Goal: Task Accomplishment & Management: Use online tool/utility

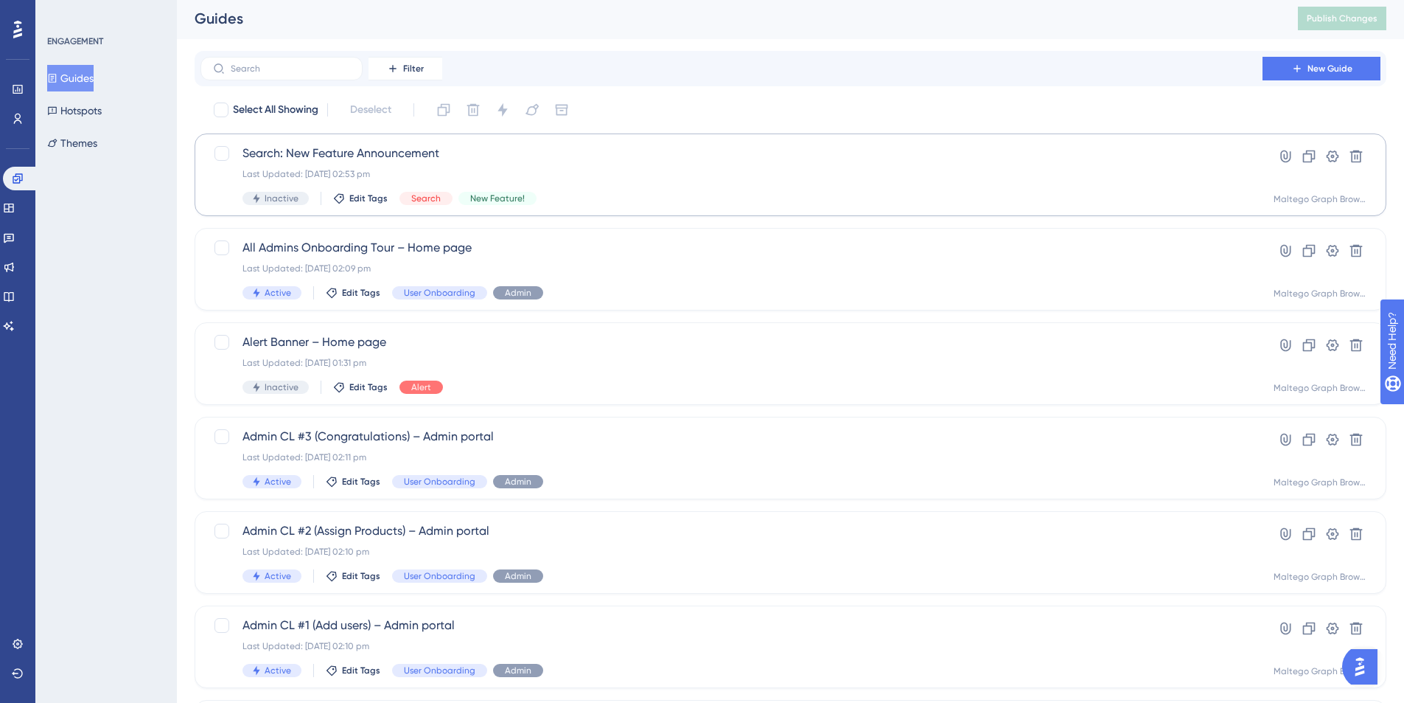
scroll to position [1, 0]
click at [632, 246] on span "All Admins Onboarding Tour – Home page" at bounding box center [732, 249] width 978 height 18
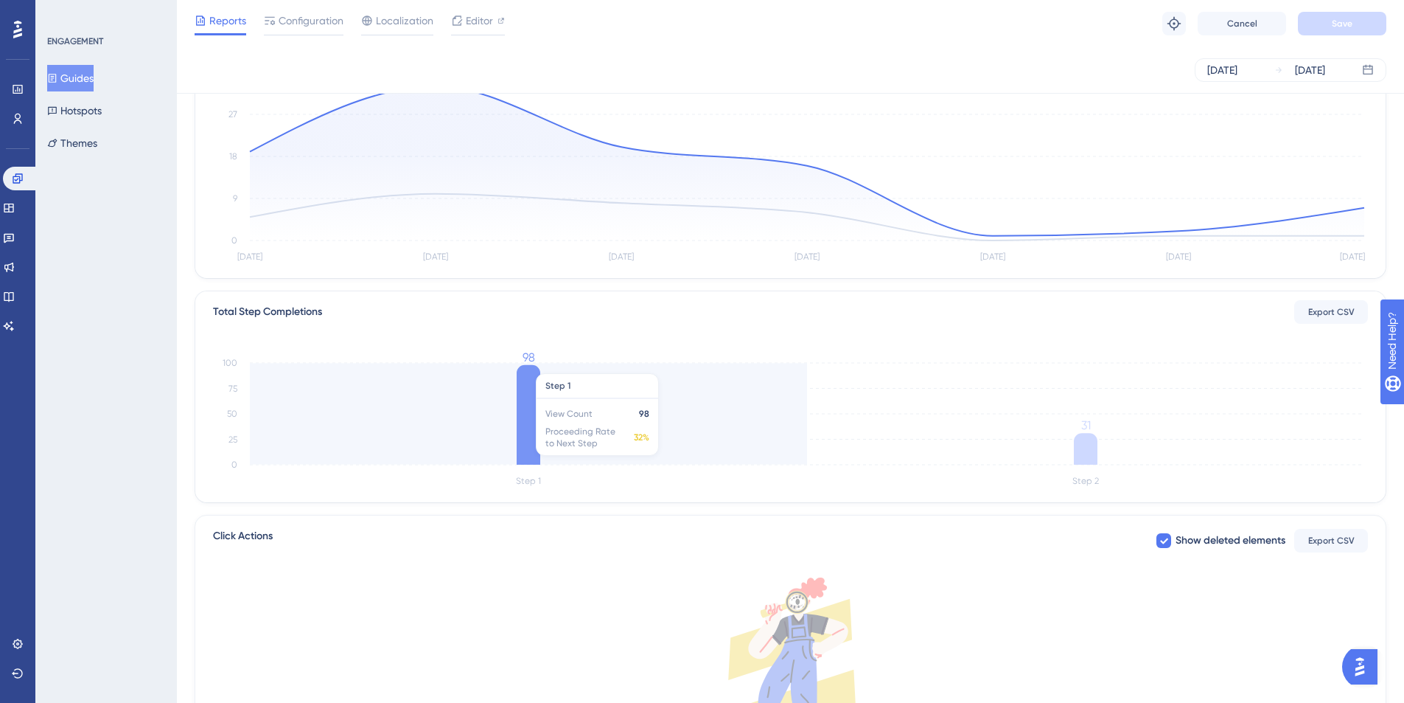
scroll to position [24, 0]
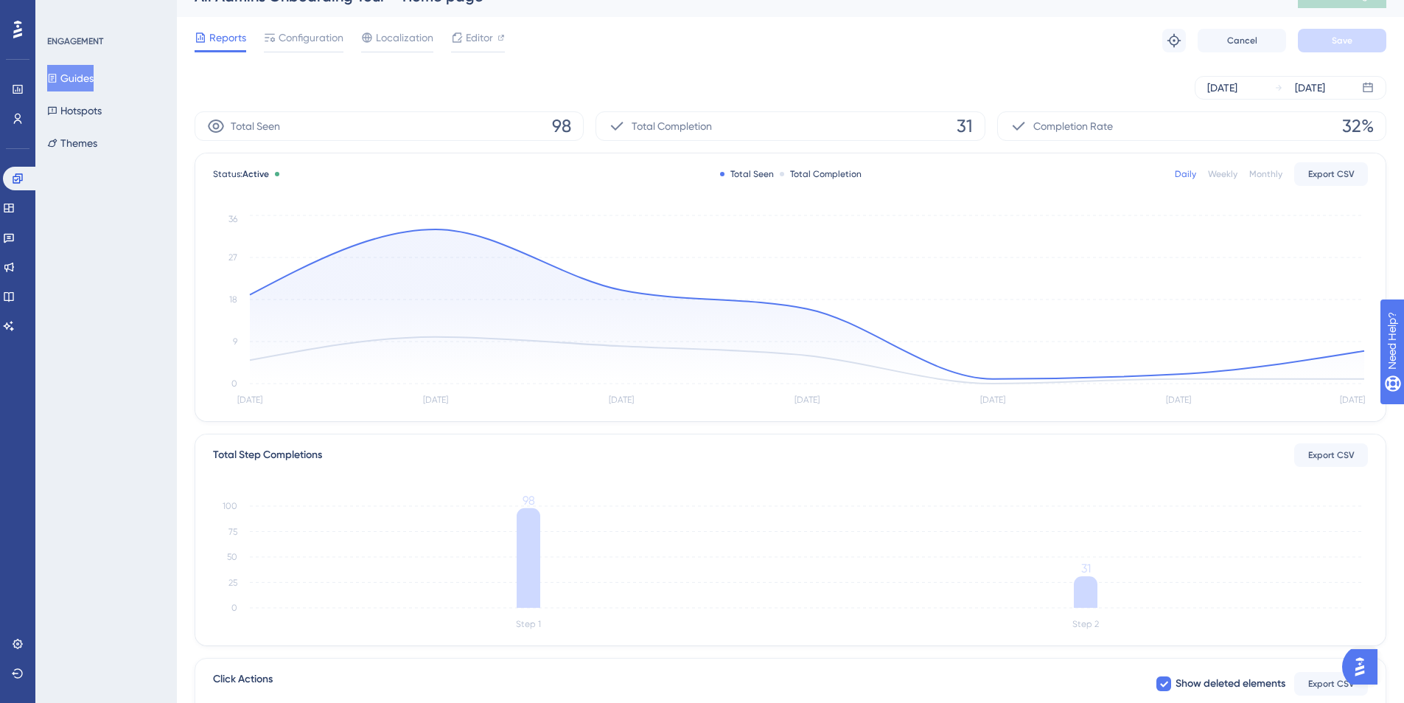
click at [93, 76] on button "Guides" at bounding box center [70, 78] width 46 height 27
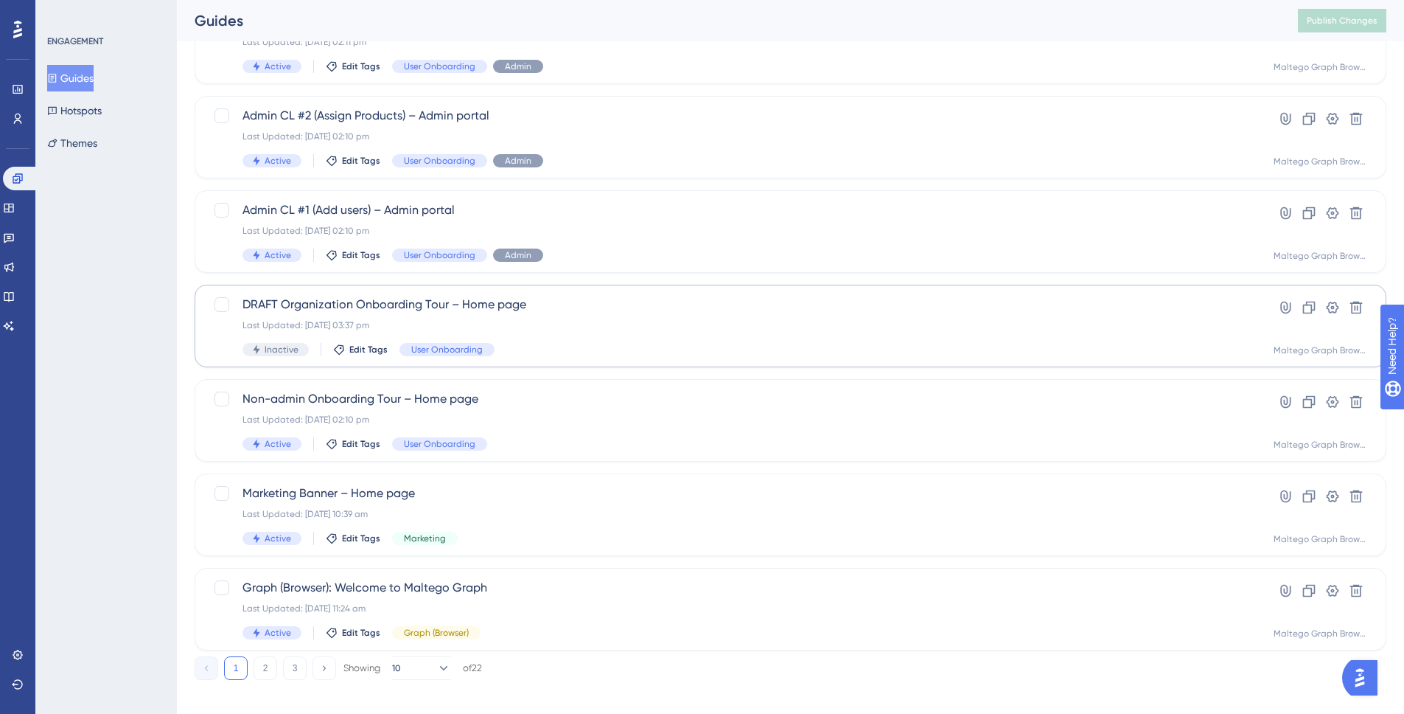
scroll to position [431, 0]
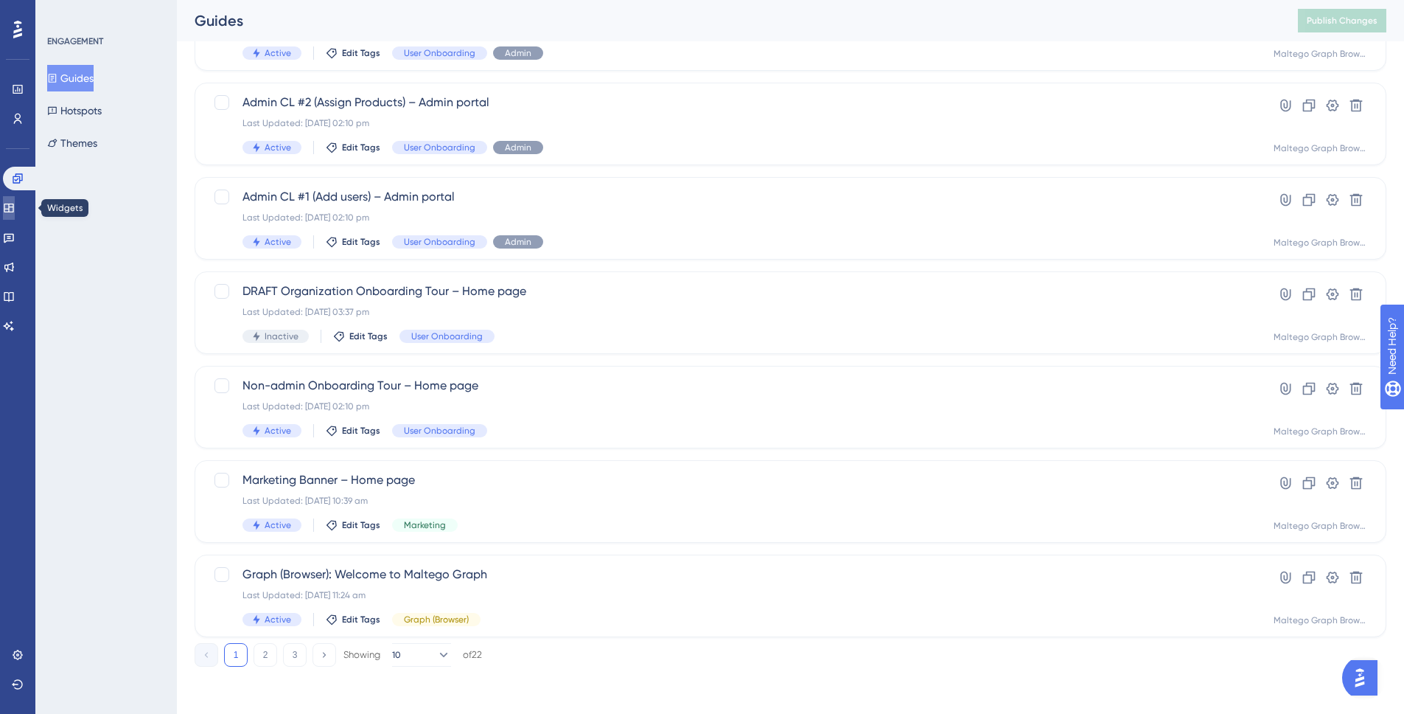
click at [15, 212] on icon at bounding box center [9, 208] width 12 height 12
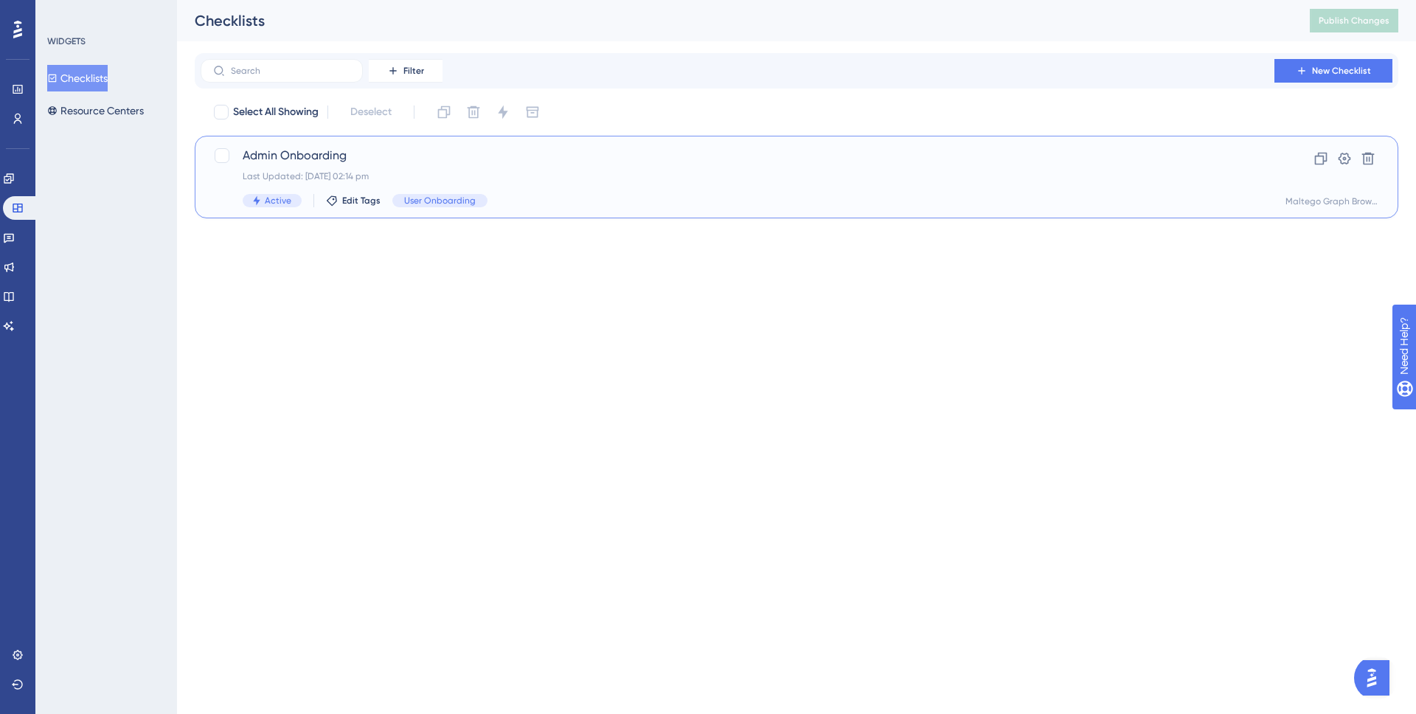
click at [638, 202] on div "Active Edit Tags User Onboarding" at bounding box center [737, 200] width 989 height 13
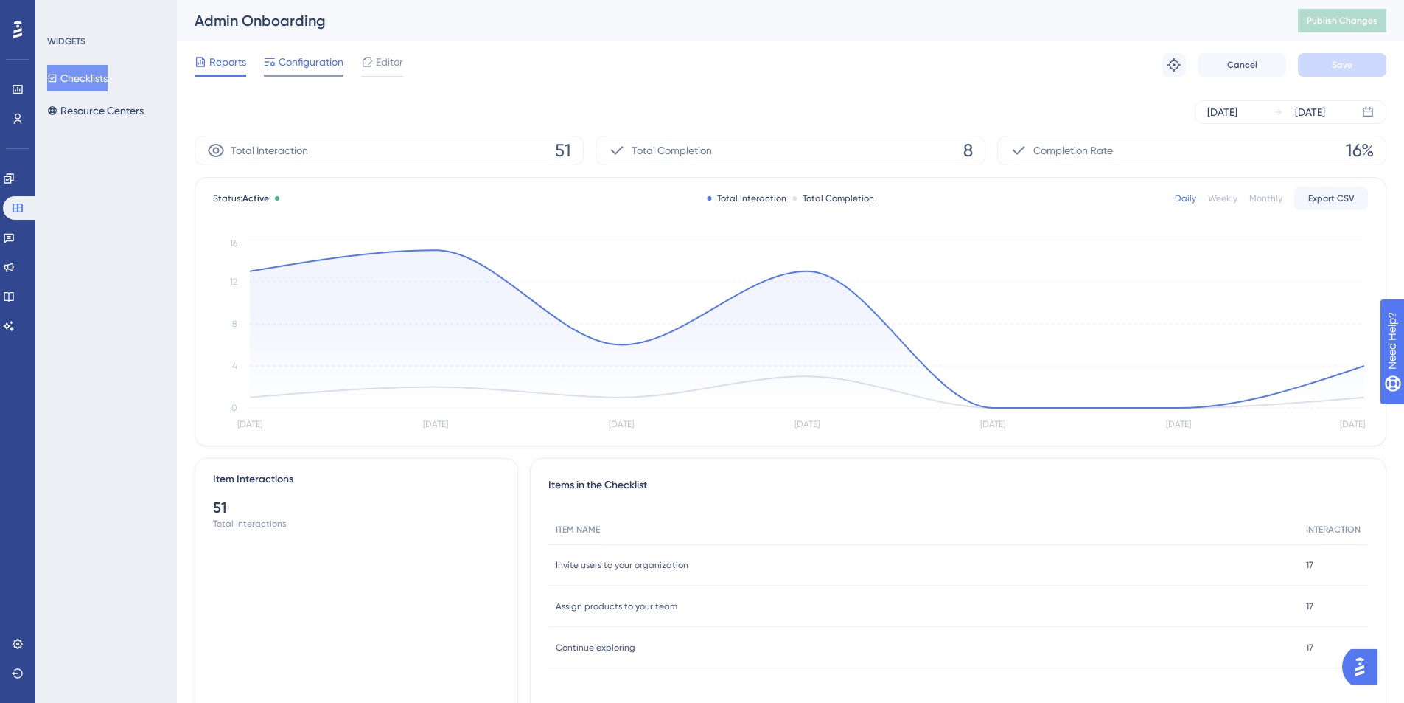
click at [299, 61] on span "Configuration" at bounding box center [311, 62] width 65 height 18
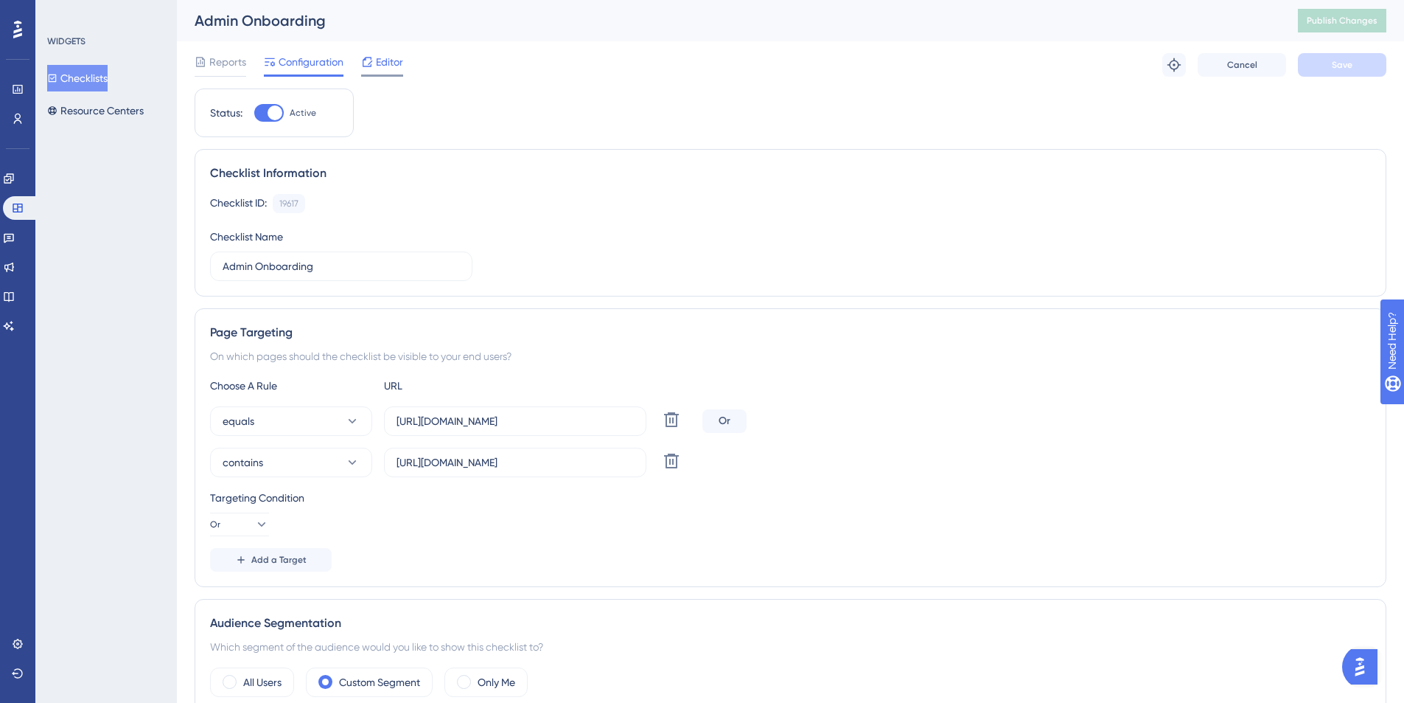
click at [374, 55] on div "Editor" at bounding box center [382, 62] width 42 height 18
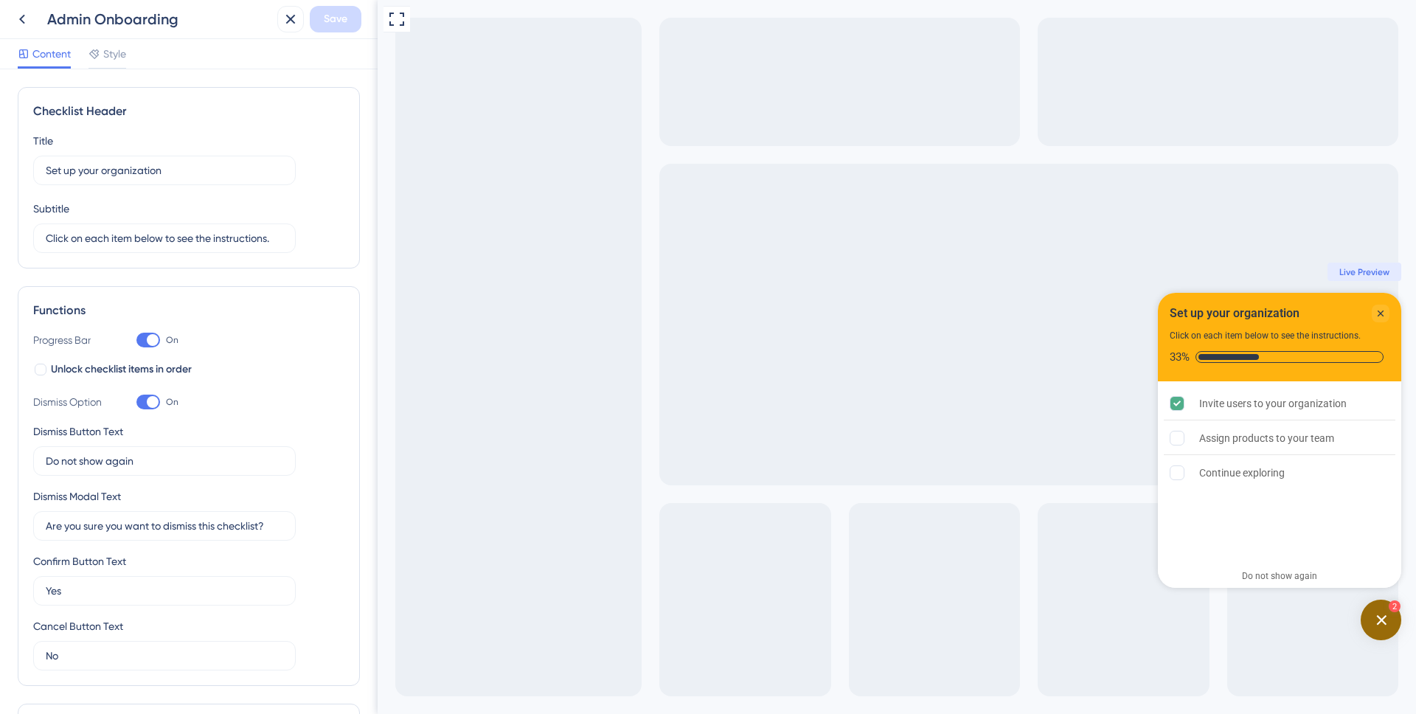
click at [1380, 627] on div "Open Checklist, remaining modules: 2" at bounding box center [1380, 619] width 41 height 41
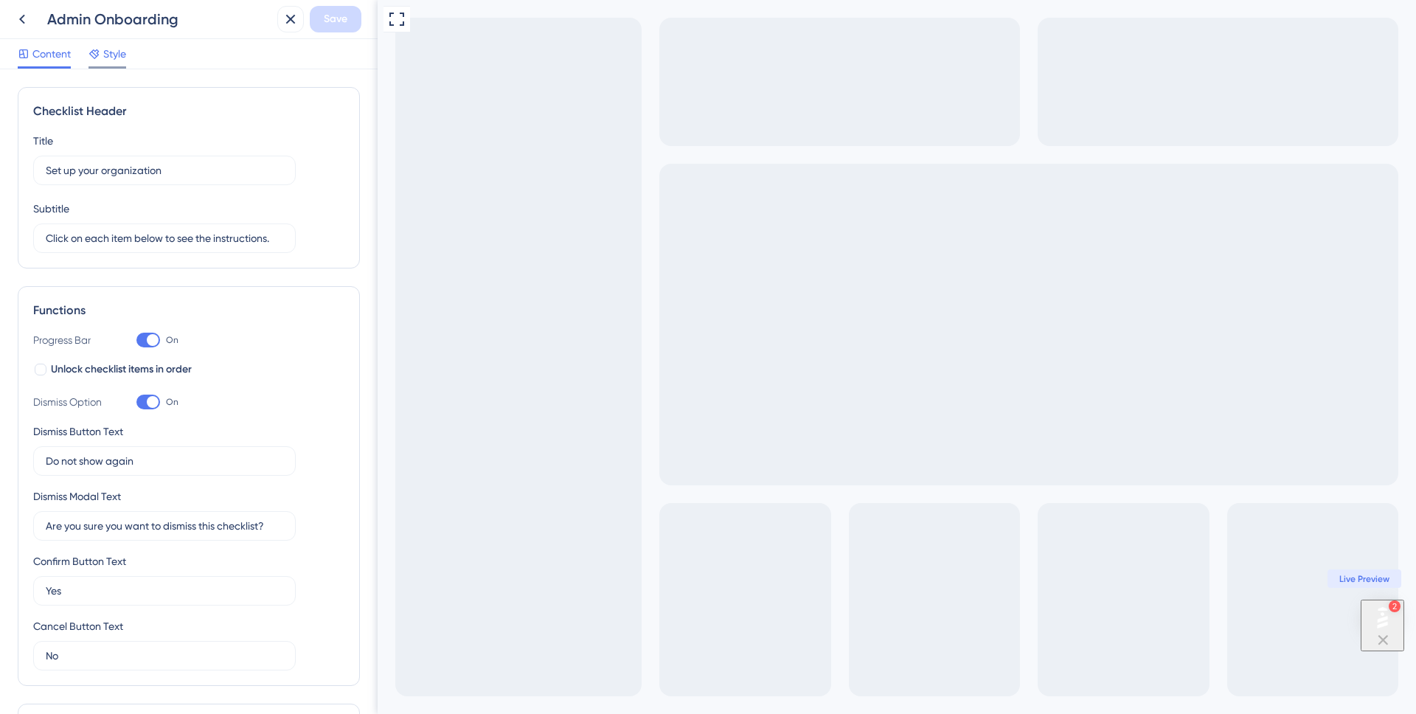
click at [101, 55] on div "Style" at bounding box center [107, 54] width 38 height 18
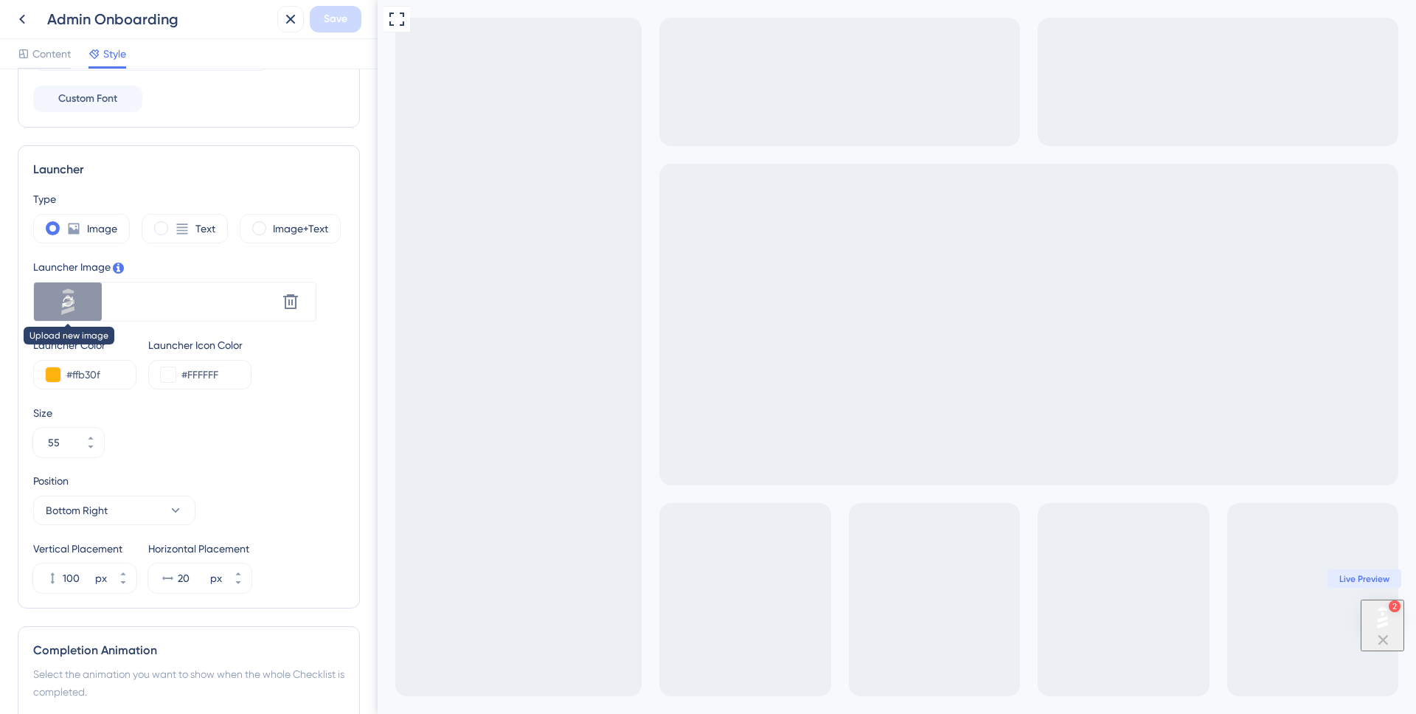
click at [70, 302] on icon at bounding box center [68, 302] width 12 height 12
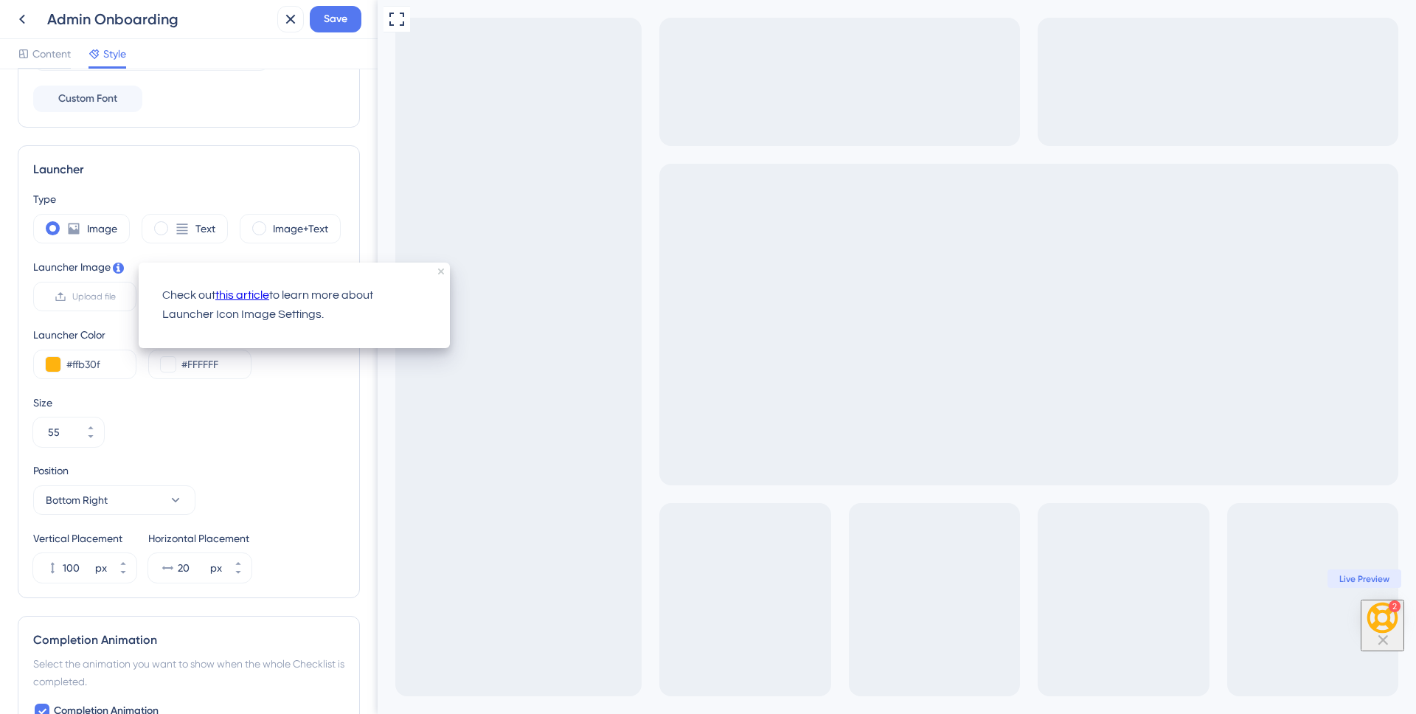
click at [296, 418] on div "Size 55" at bounding box center [188, 420] width 311 height 53
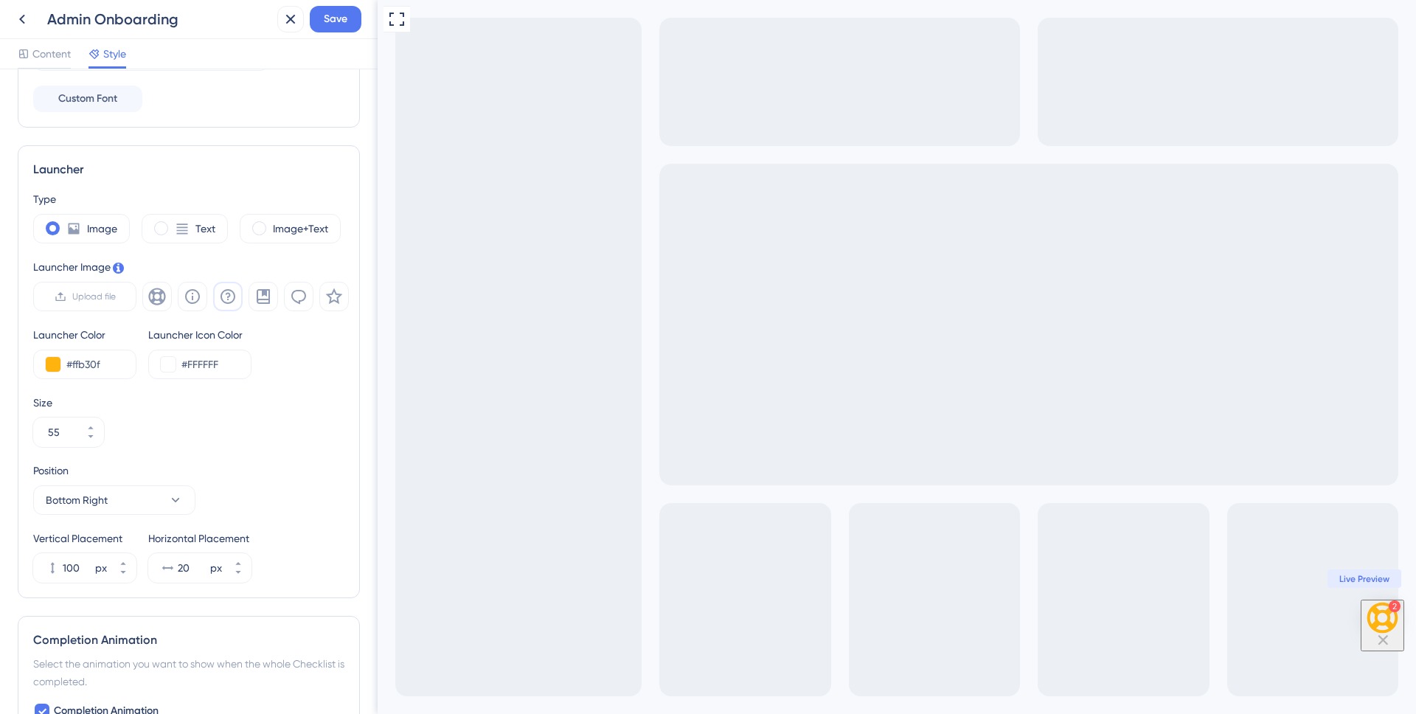
click at [224, 294] on icon at bounding box center [228, 297] width 18 height 18
click at [230, 299] on icon at bounding box center [228, 297] width 18 height 18
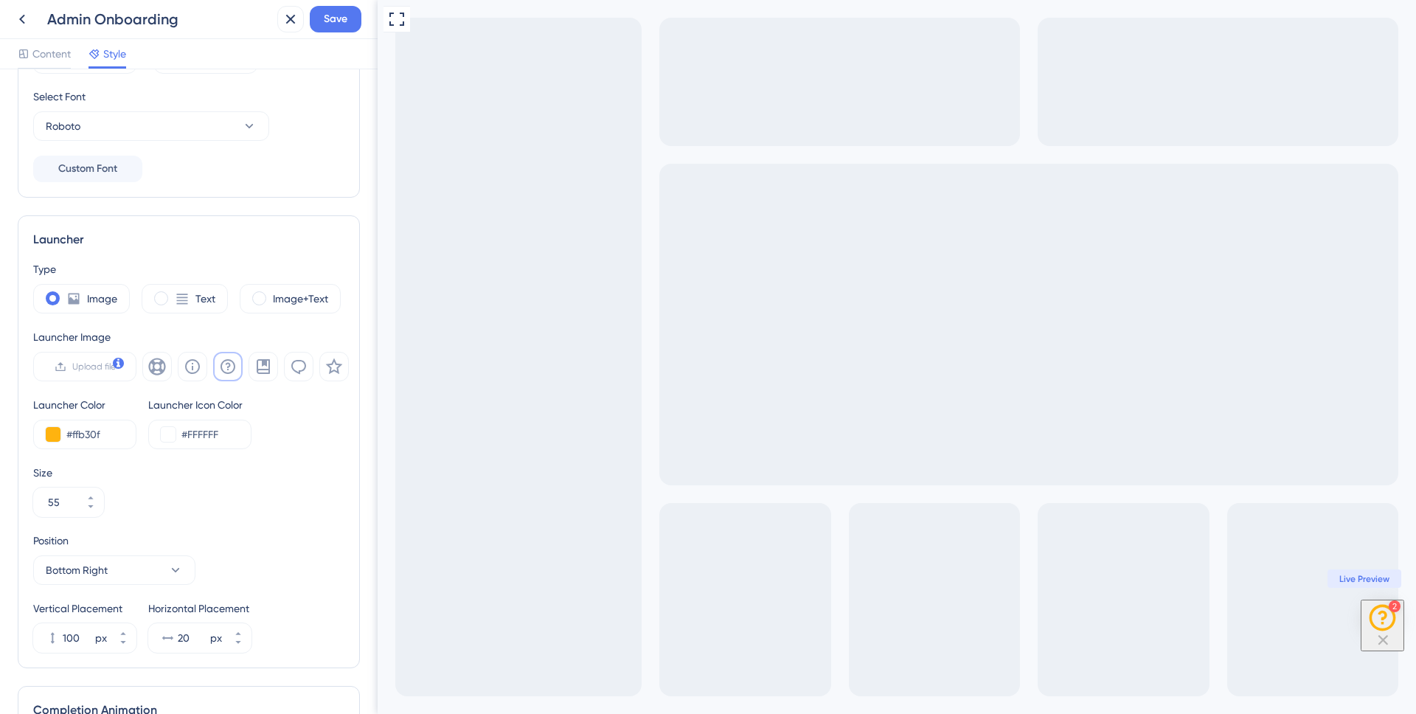
scroll to position [251, 0]
click at [198, 358] on icon at bounding box center [193, 364] width 18 height 18
click at [164, 364] on icon at bounding box center [156, 363] width 17 height 17
click at [229, 361] on icon at bounding box center [227, 363] width 15 height 15
click at [197, 362] on icon at bounding box center [193, 364] width 18 height 18
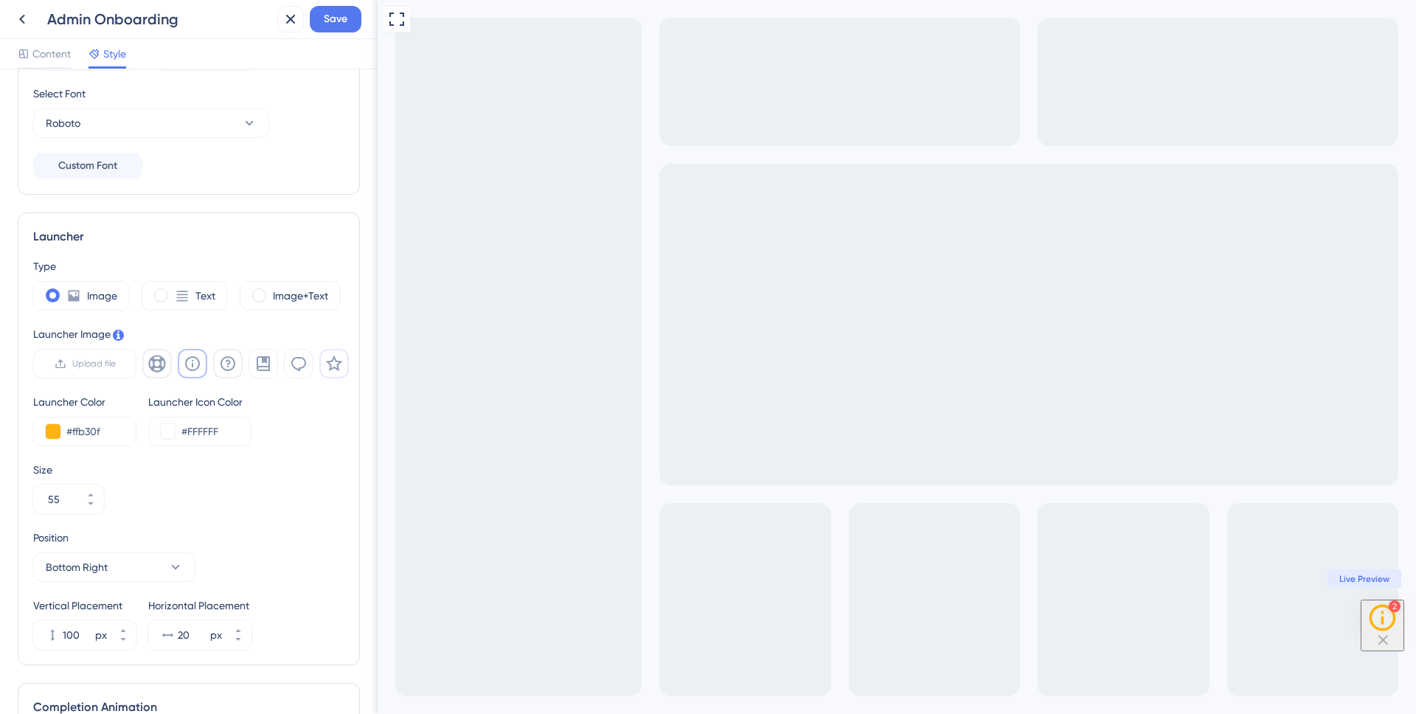
click at [338, 361] on icon at bounding box center [334, 364] width 18 height 18
click at [42, 57] on span "Content" at bounding box center [51, 54] width 38 height 18
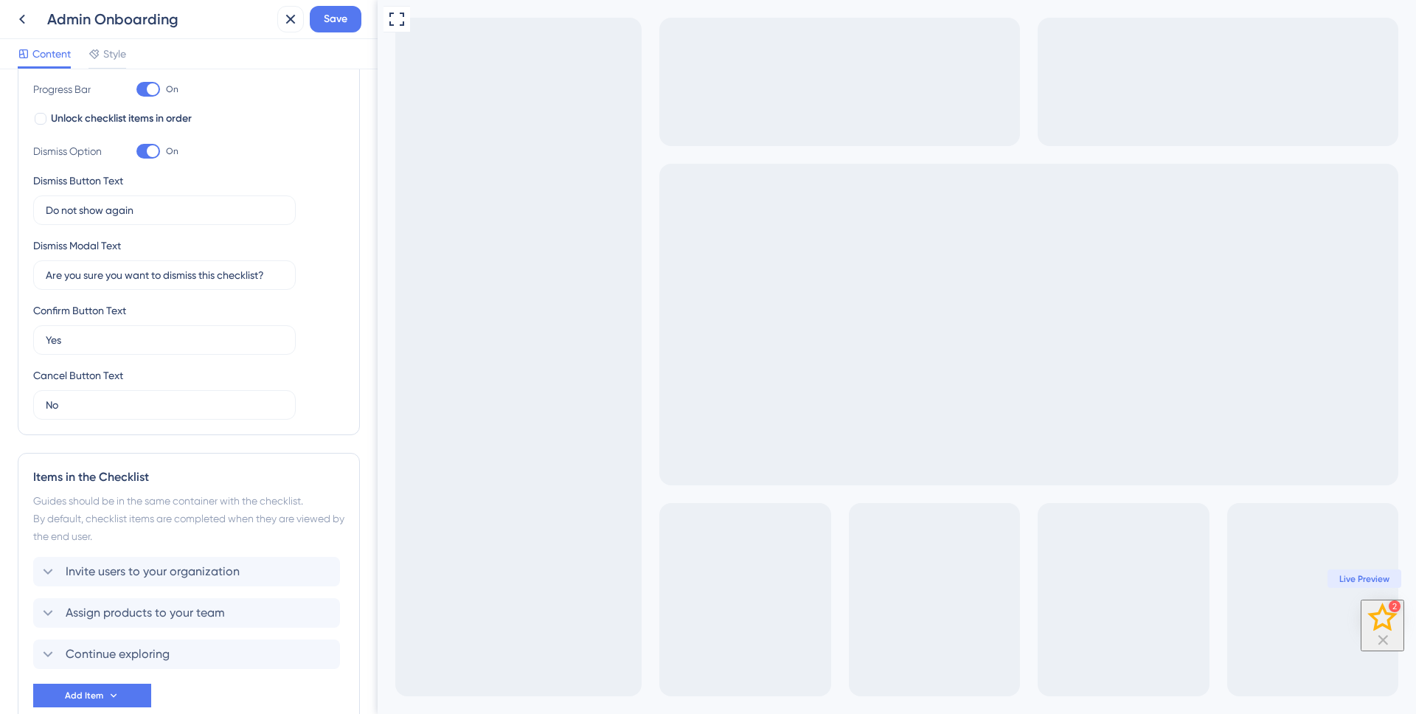
click at [1372, 621] on icon "Open Checklist, remaining modules: 2" at bounding box center [1382, 616] width 30 height 29
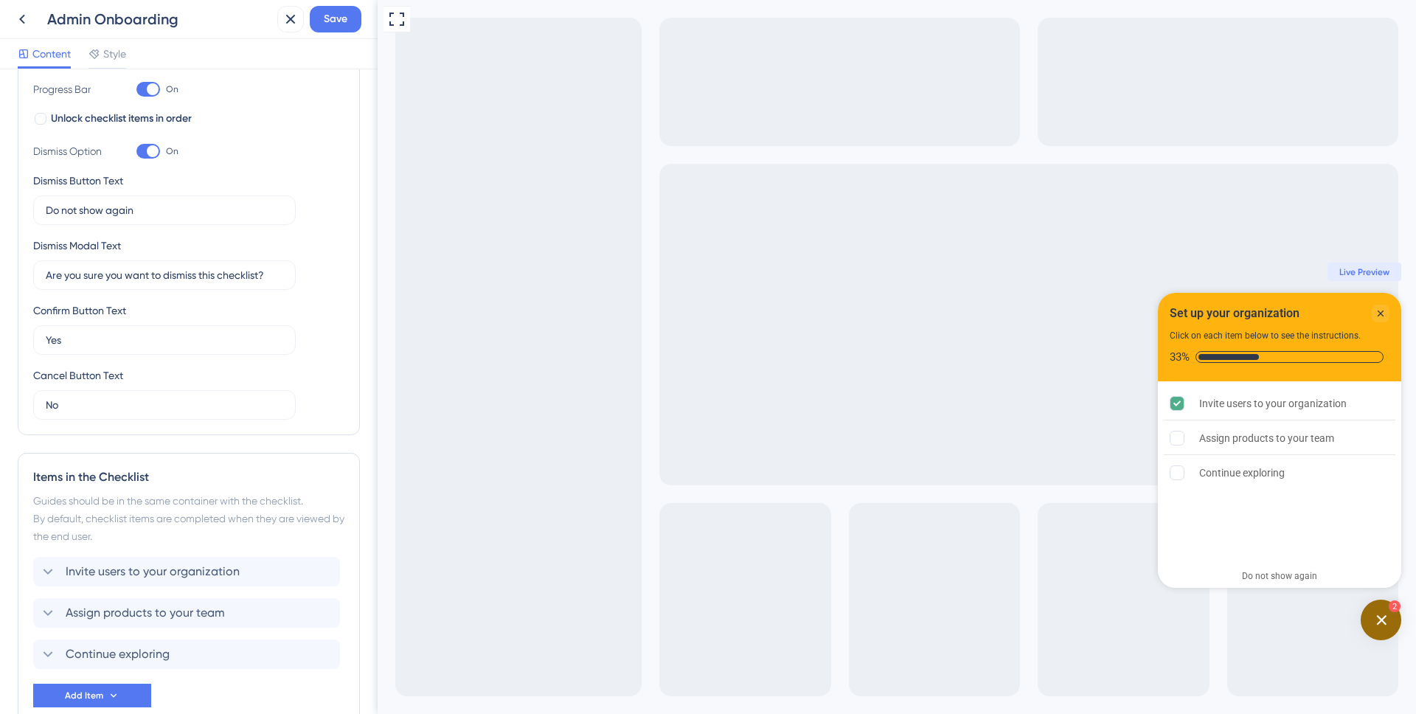
click at [1387, 615] on div "Open Checklist, remaining modules: 2" at bounding box center [1380, 619] width 41 height 41
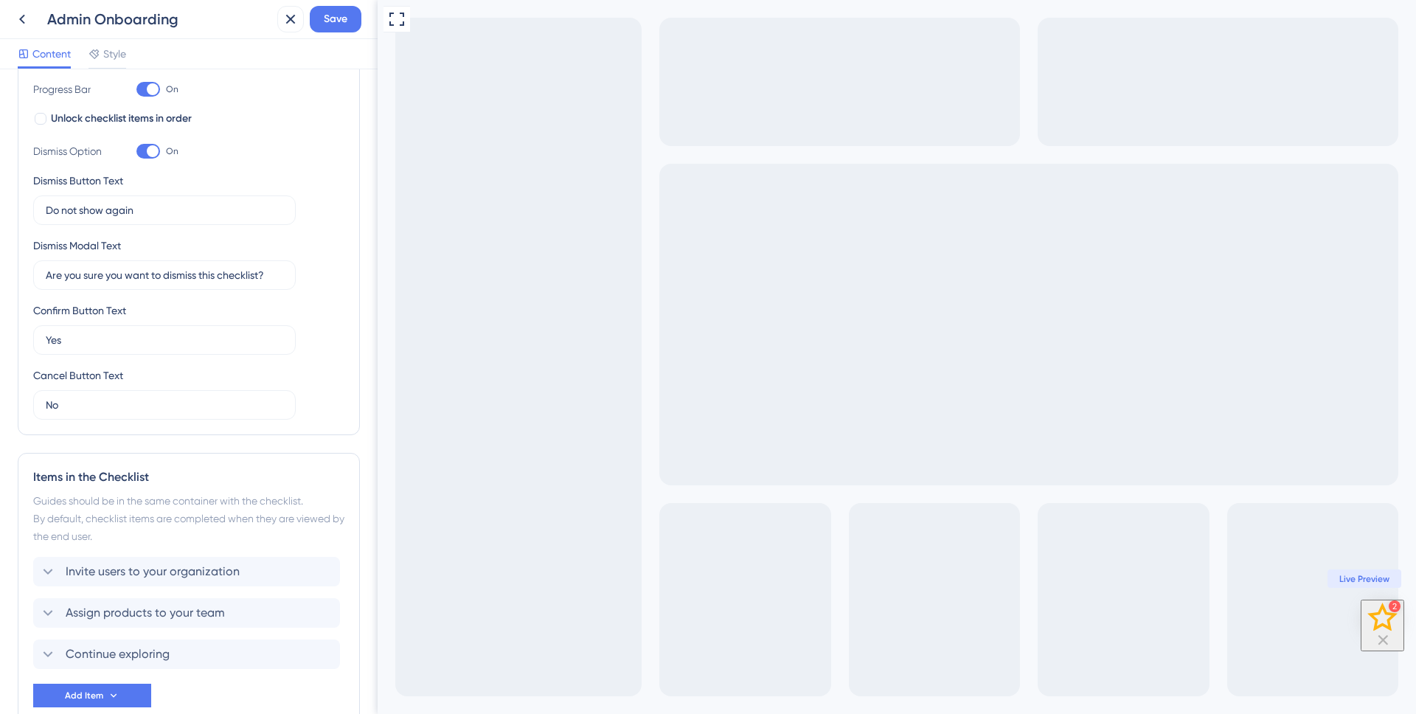
click at [1381, 627] on icon "Open Checklist, remaining modules: 2" at bounding box center [1382, 616] width 30 height 29
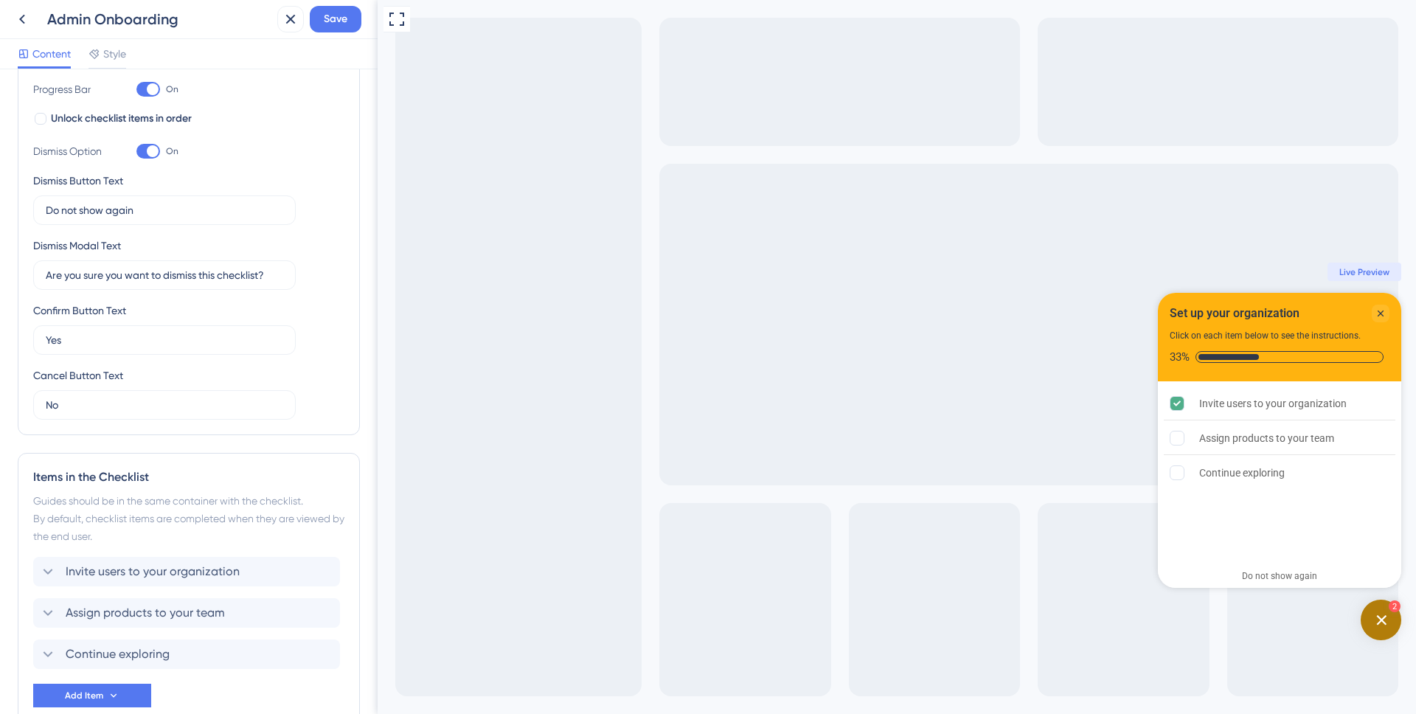
click at [1381, 627] on div "Open Checklist, remaining modules: 2" at bounding box center [1380, 619] width 41 height 41
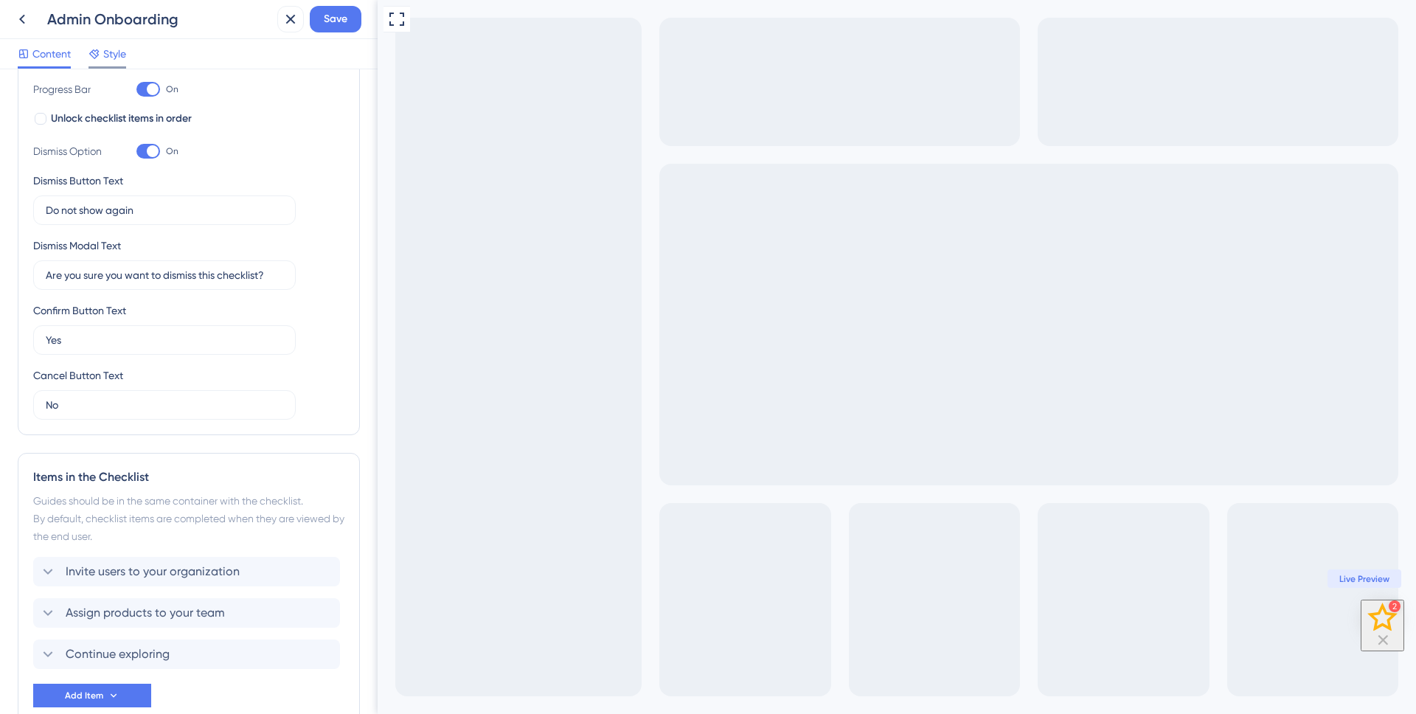
click at [109, 46] on span "Style" at bounding box center [114, 54] width 23 height 18
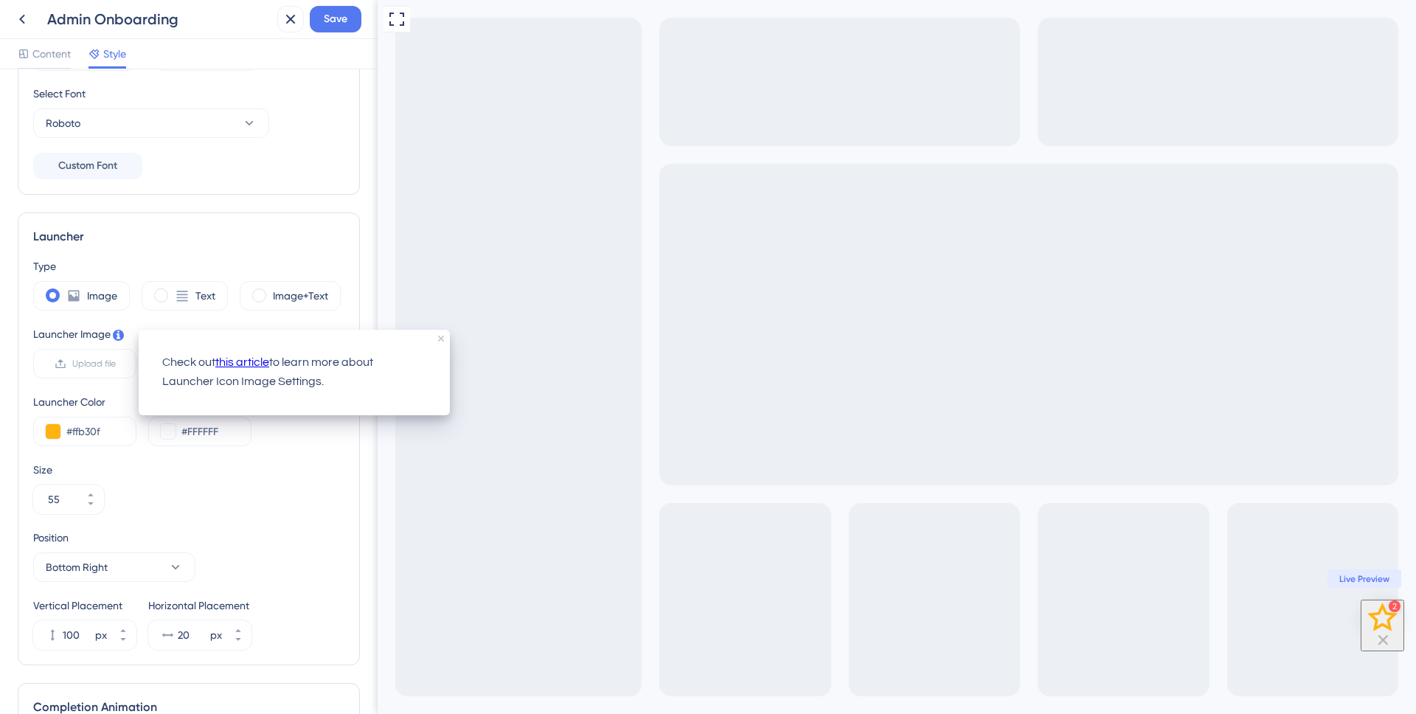
click at [296, 449] on div "Type Image Text Image+Text Launcher Image Upload file Launcher Color #ffb30f La…" at bounding box center [188, 453] width 311 height 392
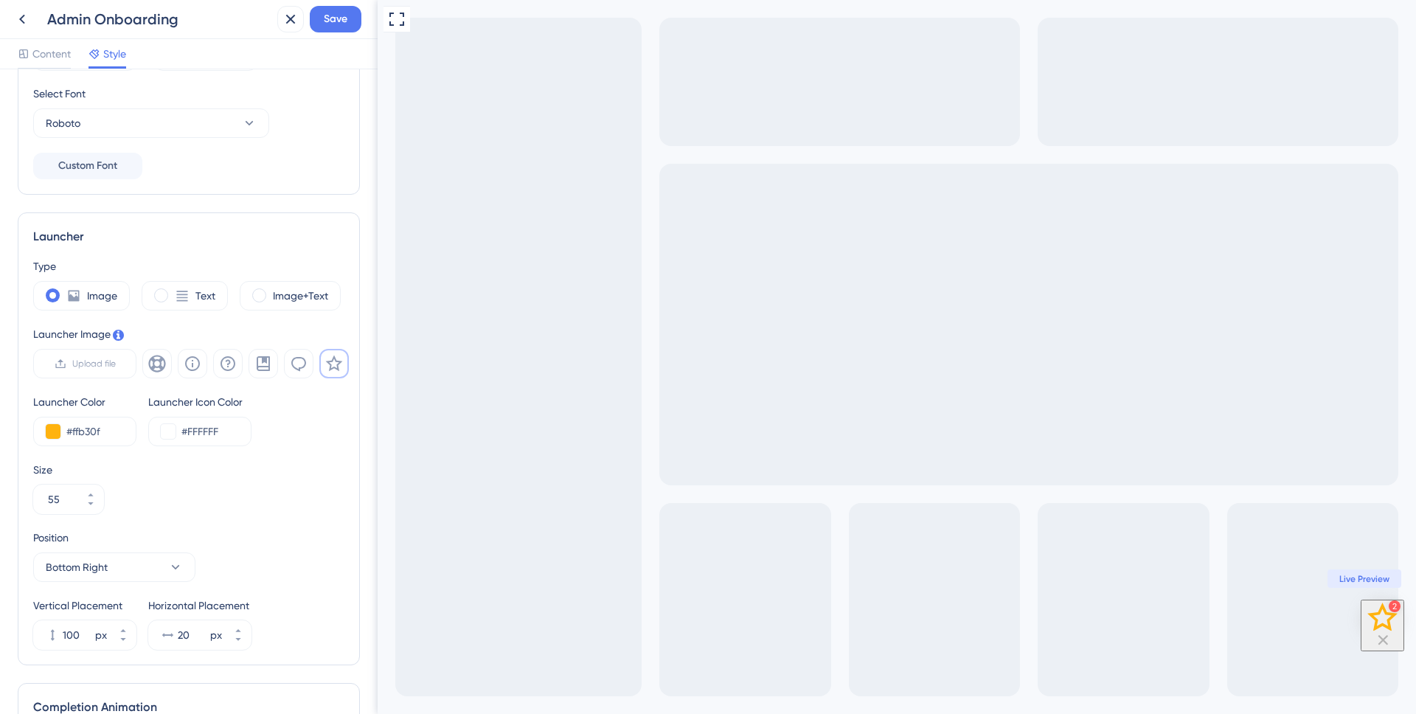
click at [338, 367] on icon at bounding box center [334, 364] width 18 height 18
click at [300, 359] on icon at bounding box center [299, 364] width 18 height 18
click at [299, 361] on icon at bounding box center [299, 364] width 18 height 18
click at [280, 369] on div at bounding box center [245, 363] width 206 height 29
click at [254, 372] on button at bounding box center [262, 363] width 29 height 29
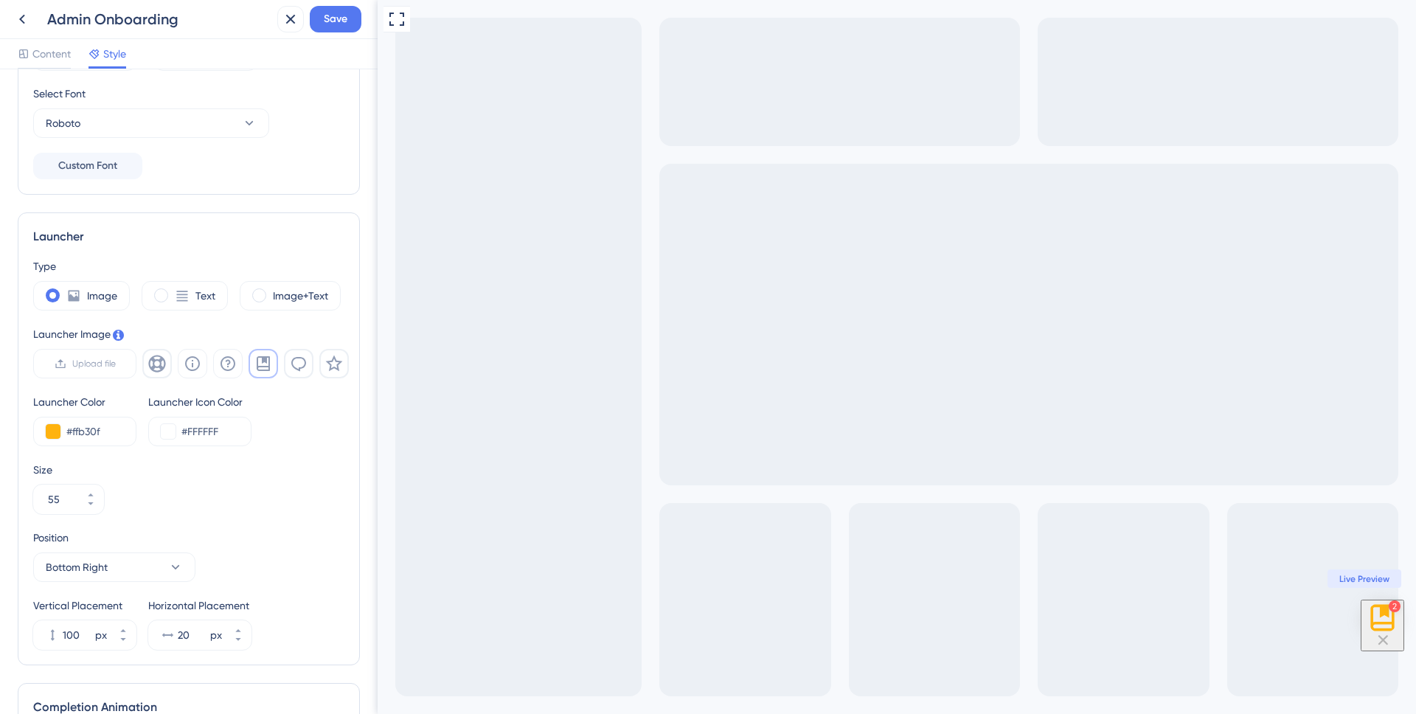
click at [157, 363] on icon at bounding box center [157, 364] width 18 height 18
click at [94, 370] on label "Upload file" at bounding box center [84, 363] width 103 height 29
click at [116, 363] on input "Upload file" at bounding box center [116, 363] width 0 height 0
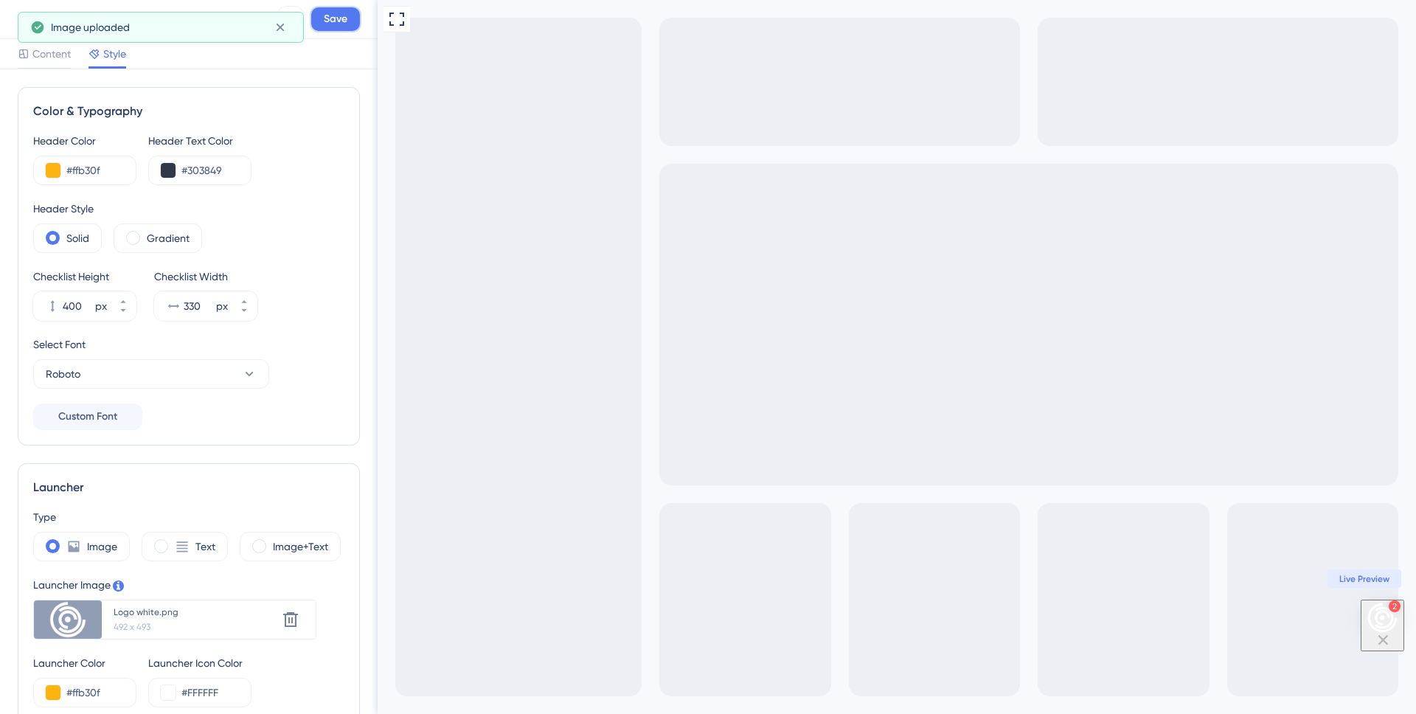
click at [349, 19] on button "Save" at bounding box center [336, 19] width 52 height 27
click at [63, 53] on span "Content" at bounding box center [51, 54] width 38 height 18
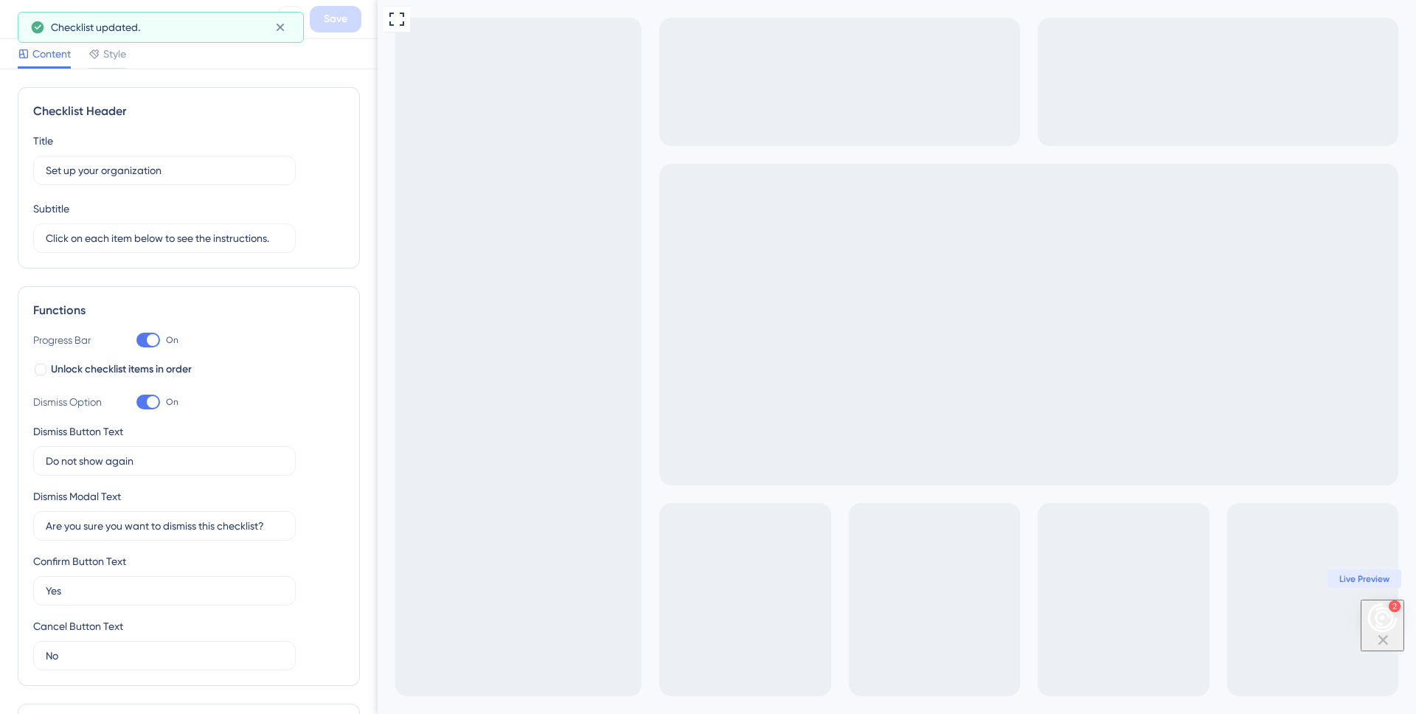
click at [1375, 617] on img "Open Checklist, remaining modules: 2" at bounding box center [1382, 618] width 32 height 32
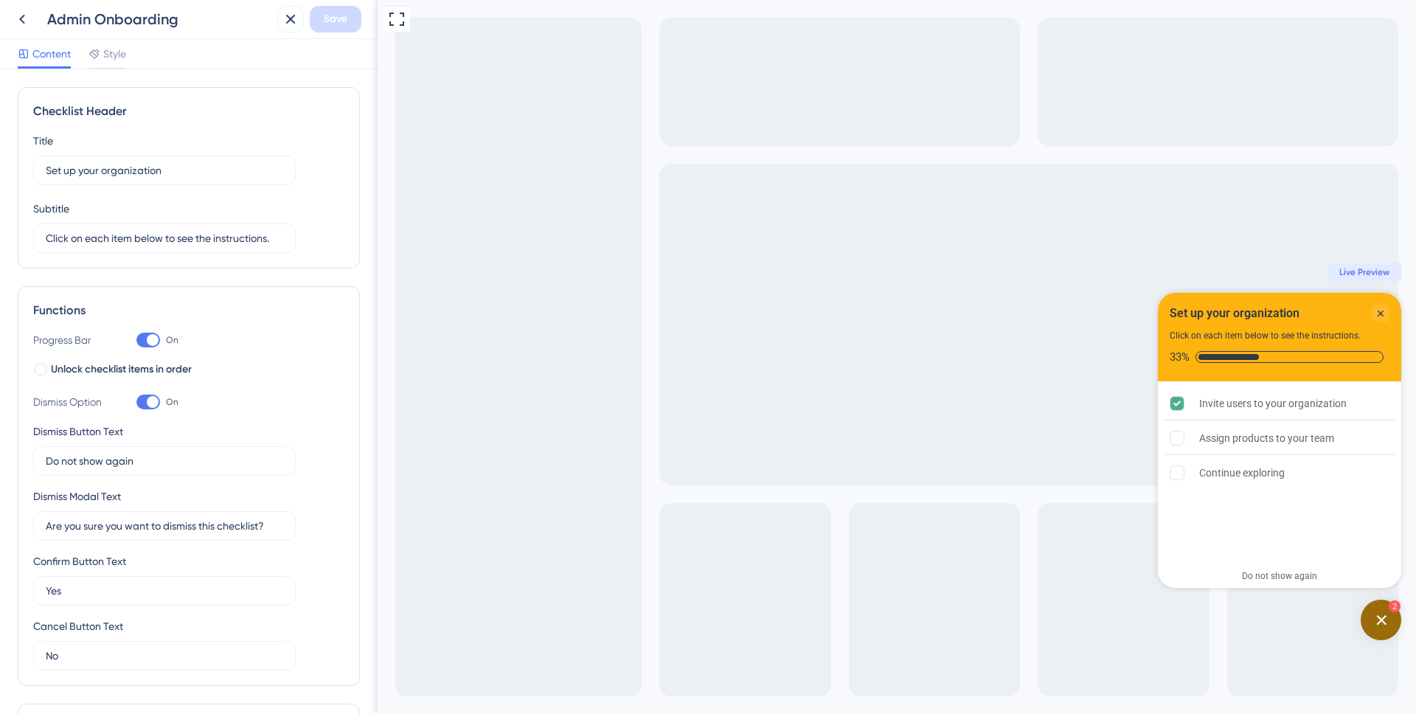
click at [1376, 623] on icon "Open Checklist, remaining modules: 2" at bounding box center [1381, 620] width 10 height 10
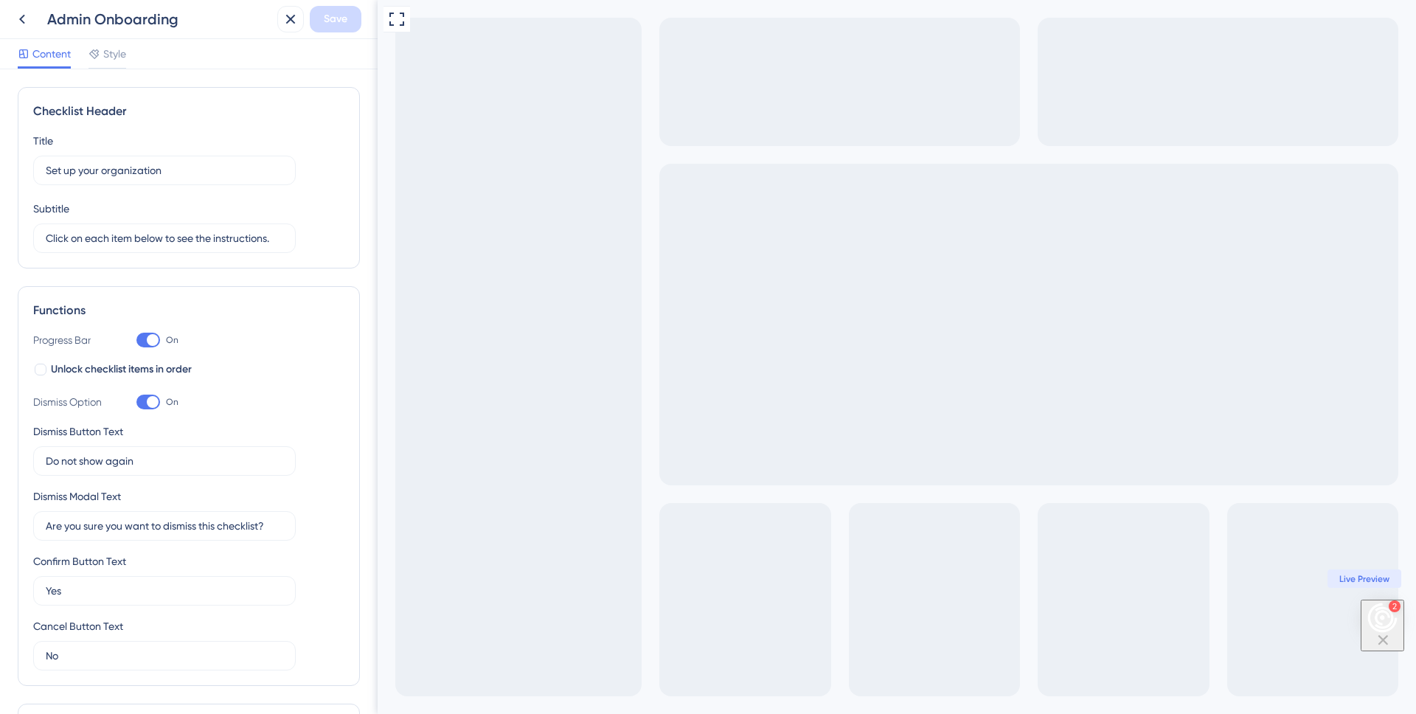
click at [1375, 623] on img "Open Checklist, remaining modules: 2" at bounding box center [1382, 618] width 32 height 32
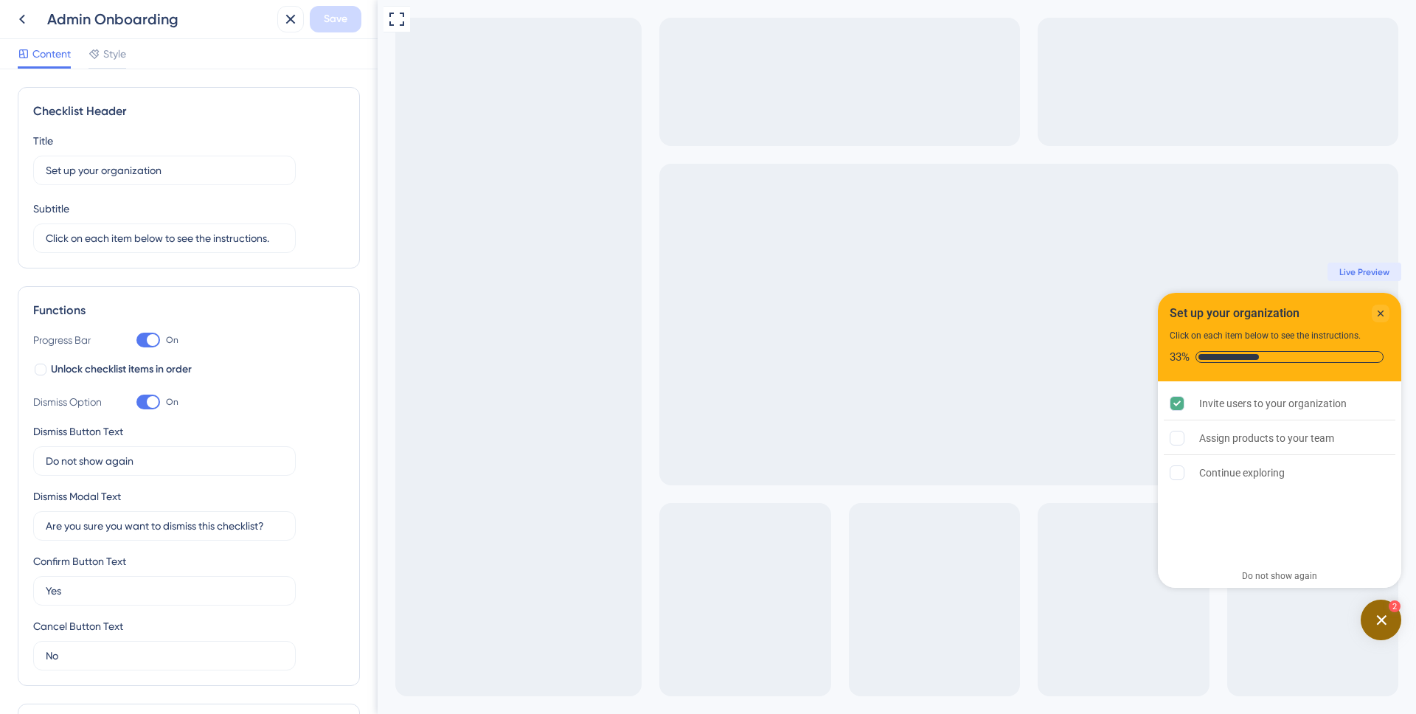
click at [1376, 623] on icon "Open Checklist, remaining modules: 2" at bounding box center [1381, 620] width 10 height 10
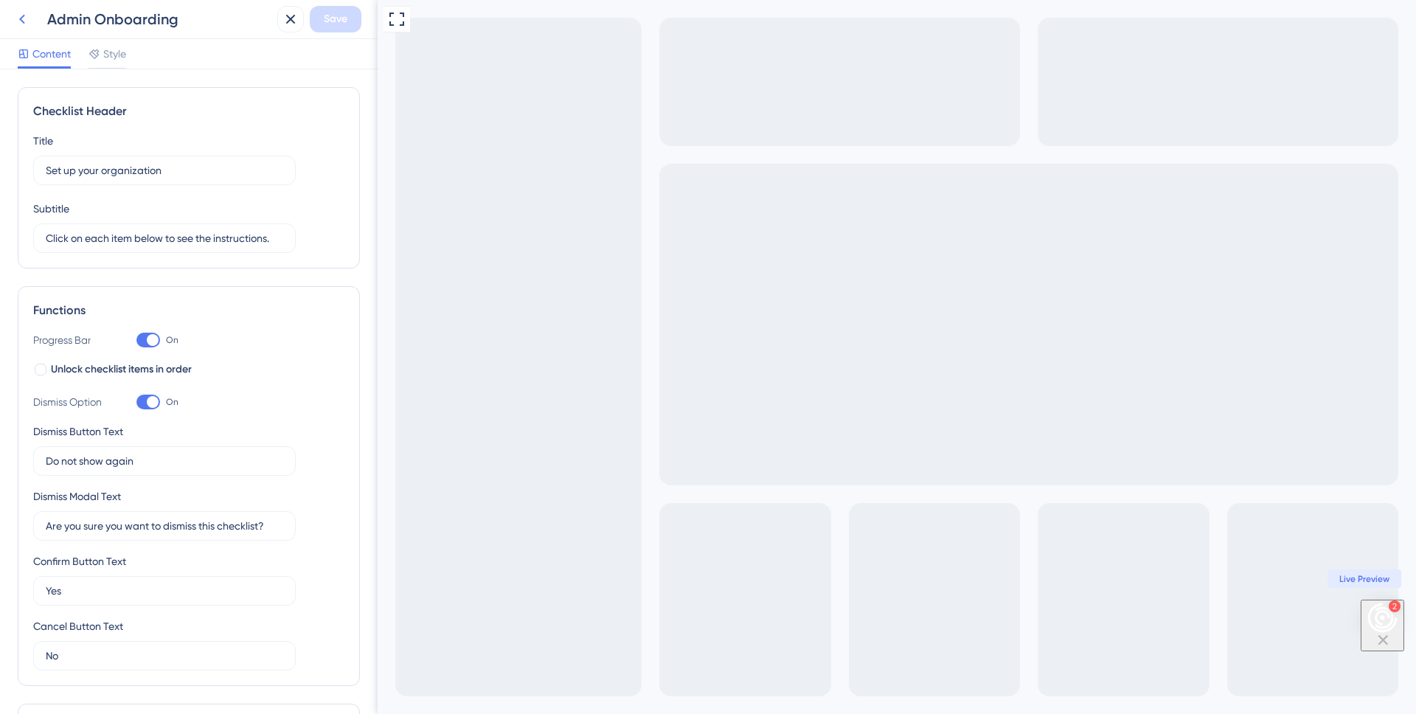
click at [29, 28] on button at bounding box center [22, 19] width 27 height 27
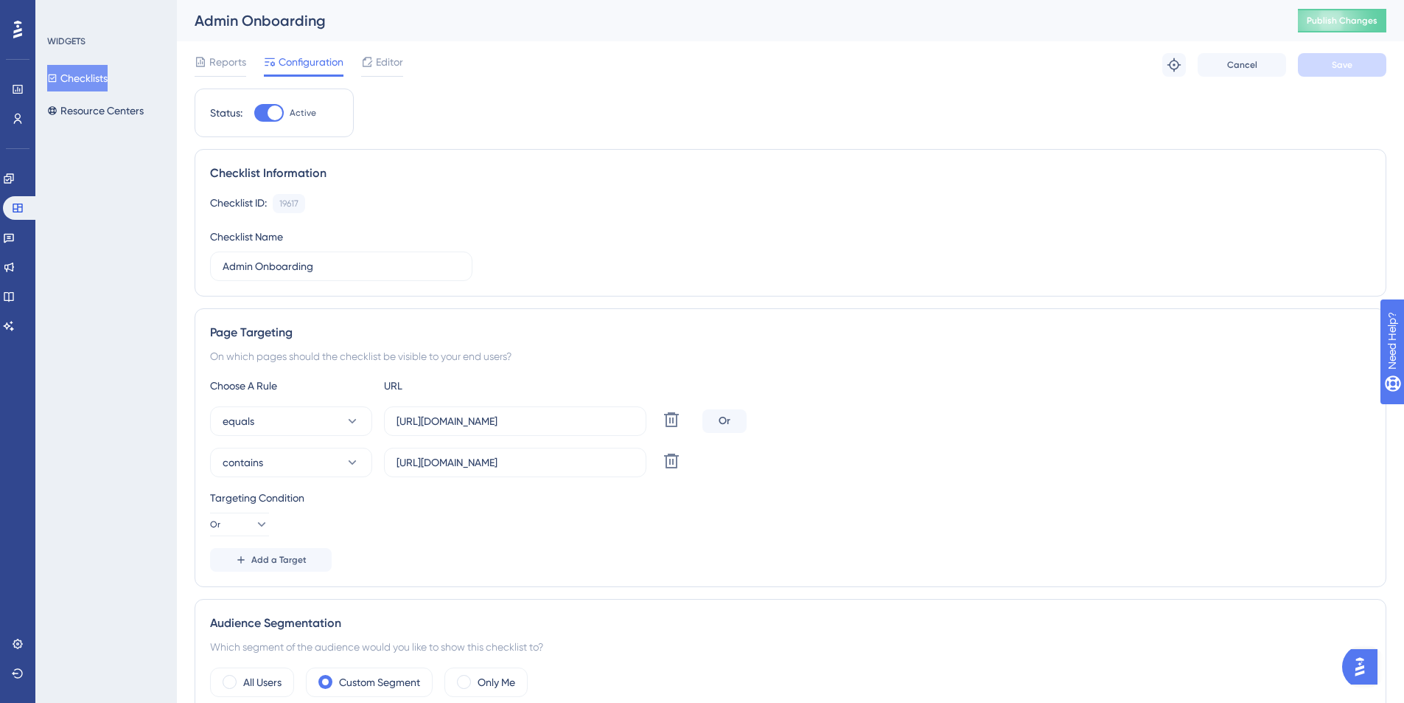
click at [94, 82] on button "Checklists" at bounding box center [77, 78] width 60 height 27
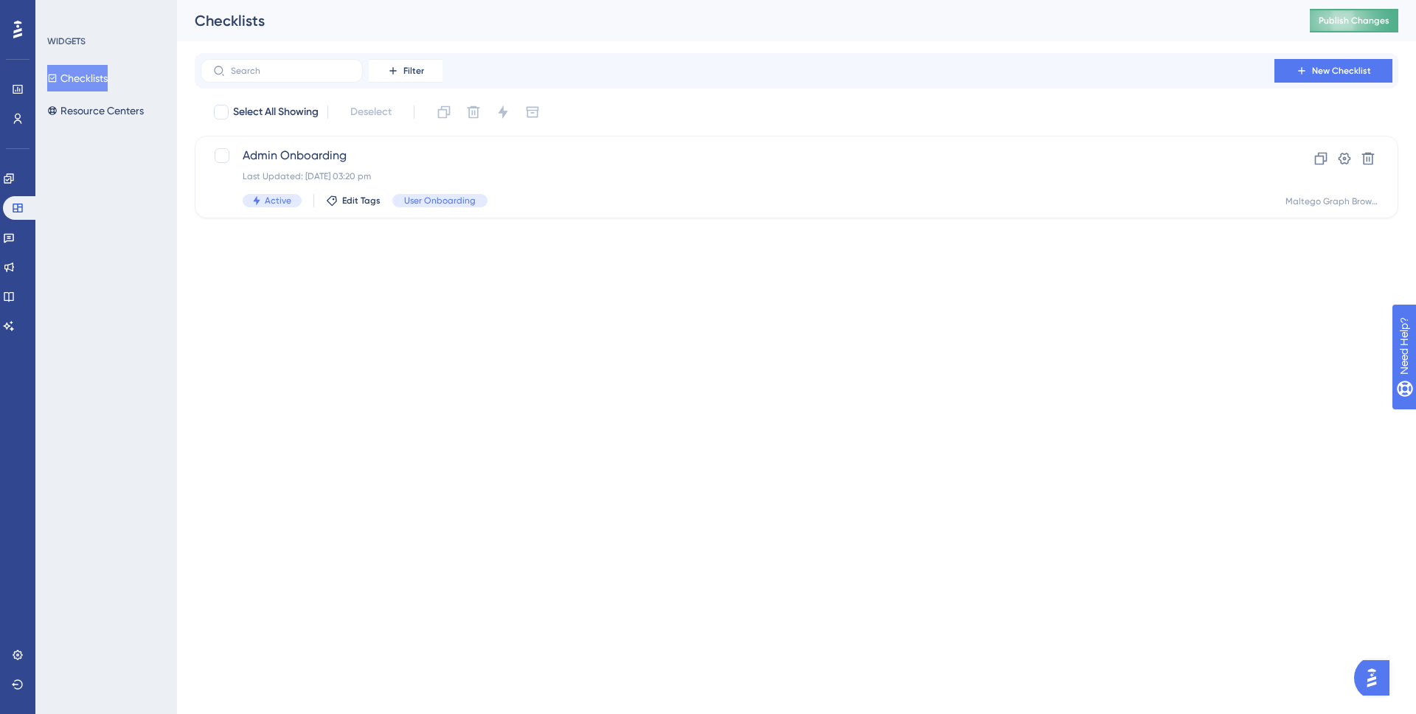
click at [1362, 20] on span "Publish Changes" at bounding box center [1353, 21] width 71 height 12
click at [741, 187] on div "Admin Onboarding Last Updated: [DATE] 03:20 pm Active Edit Tags User Onboarding" at bounding box center [737, 177] width 989 height 60
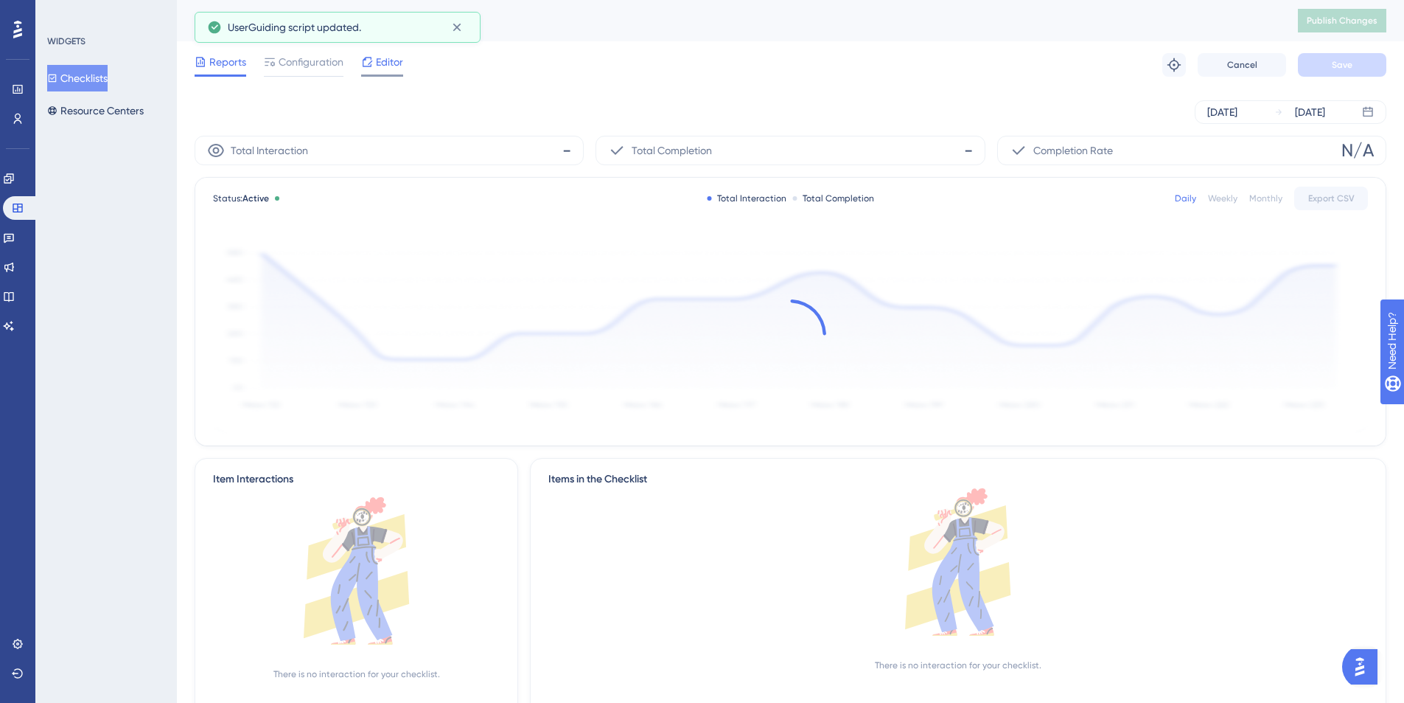
click at [383, 69] on span "Editor" at bounding box center [389, 62] width 27 height 18
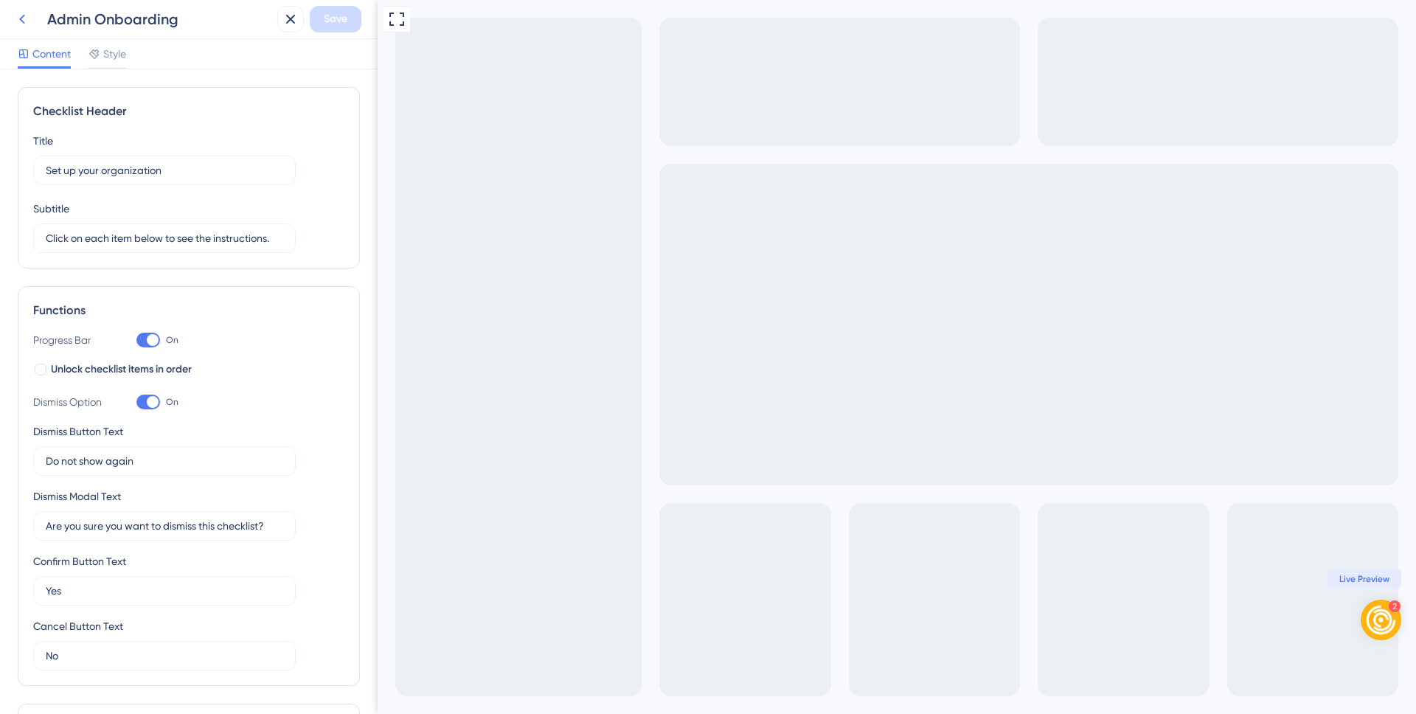
click at [20, 21] on icon at bounding box center [22, 19] width 18 height 18
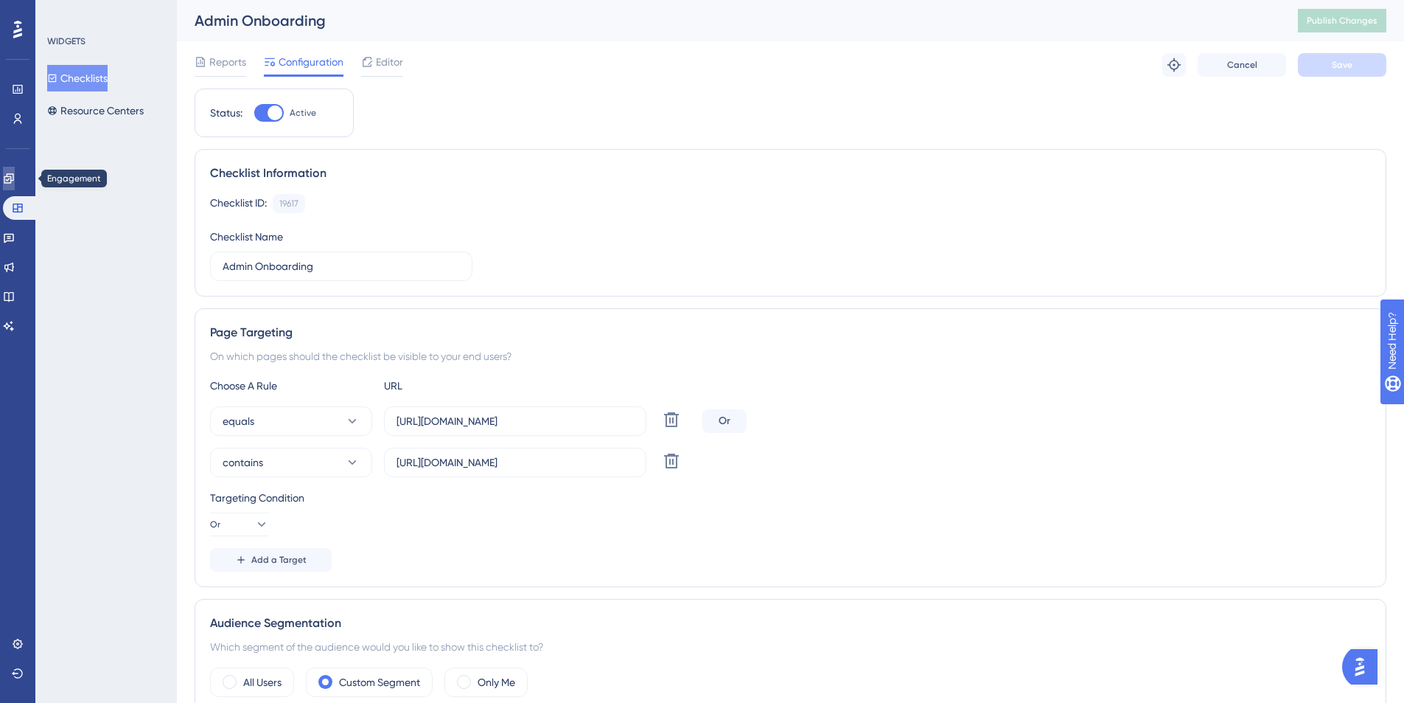
click at [15, 169] on link at bounding box center [9, 179] width 12 height 24
